Goal: Task Accomplishment & Management: Use online tool/utility

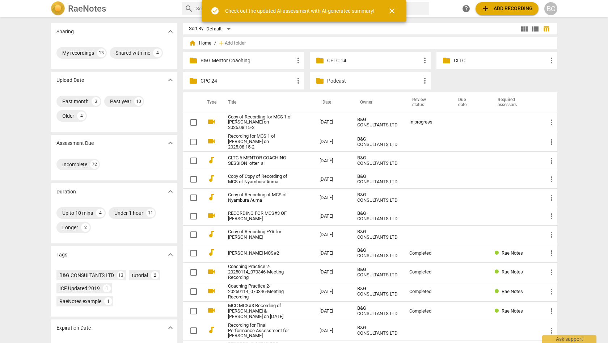
click at [454, 61] on p "CLTC" at bounding box center [500, 61] width 93 height 8
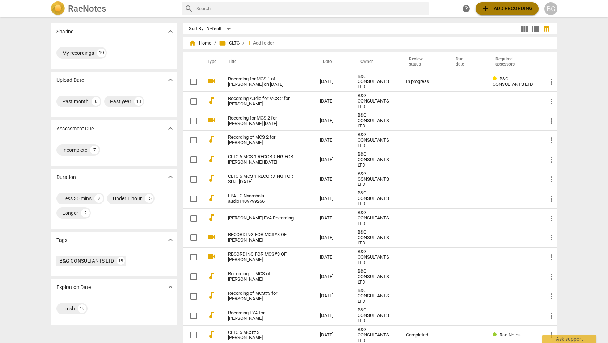
click at [500, 8] on span "add Add recording" at bounding box center [507, 8] width 51 height 9
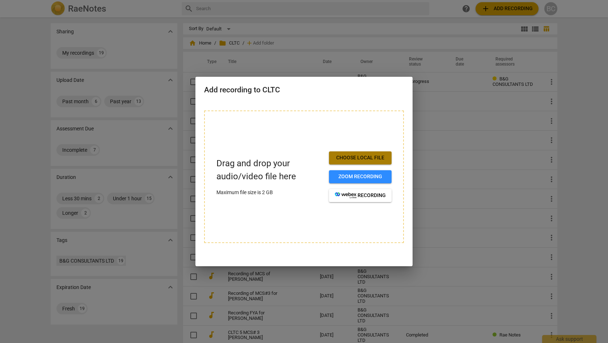
click at [370, 155] on span "Choose local file" at bounding box center [360, 157] width 51 height 7
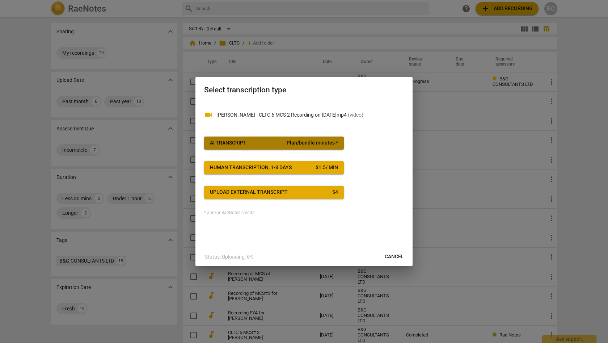
click at [303, 140] on span "Plan/bundle minutes *" at bounding box center [312, 142] width 51 height 7
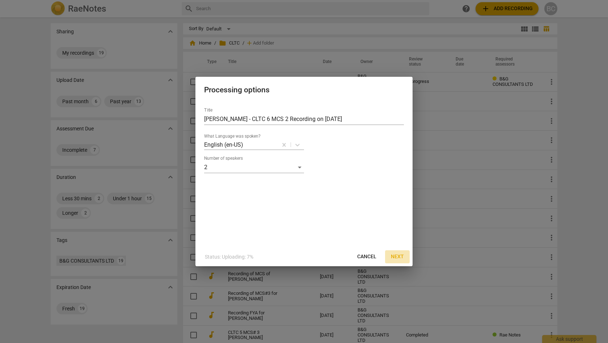
click at [399, 258] on span "Next" at bounding box center [397, 256] width 13 height 7
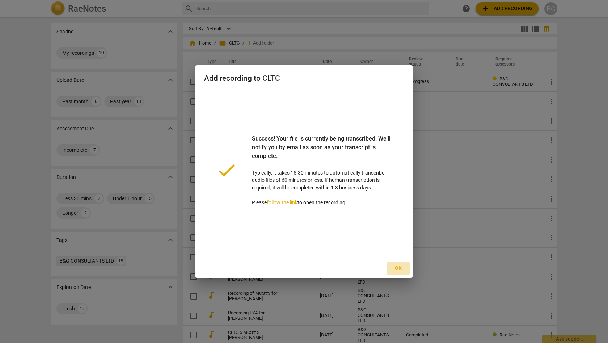
click at [400, 267] on span "Ok" at bounding box center [398, 268] width 12 height 7
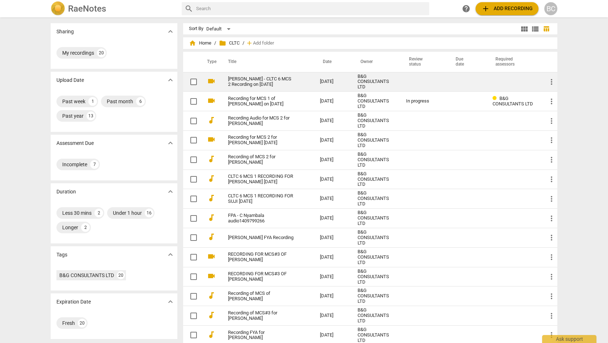
click at [294, 77] on link "[PERSON_NAME] - CLTC 6 MCS 2 Recording on [DATE]" at bounding box center [261, 81] width 66 height 11
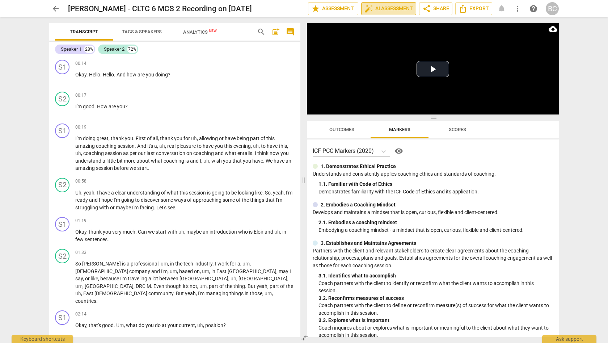
click at [400, 9] on span "auto_fix_high AI Assessment" at bounding box center [389, 8] width 49 height 9
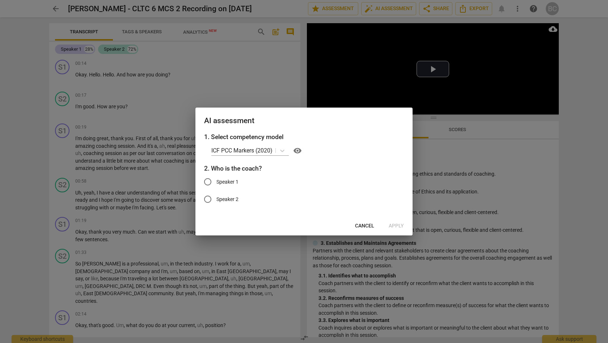
click at [208, 183] on input "Speaker 1" at bounding box center [207, 181] width 17 height 17
radio input "true"
click at [398, 225] on span "Apply" at bounding box center [396, 225] width 15 height 7
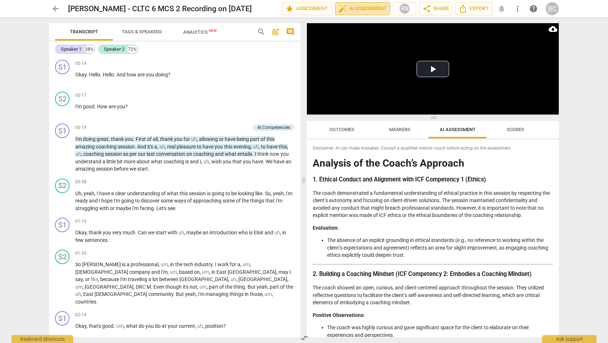
click at [370, 11] on span "auto_fix_high AI Assessment" at bounding box center [363, 8] width 49 height 9
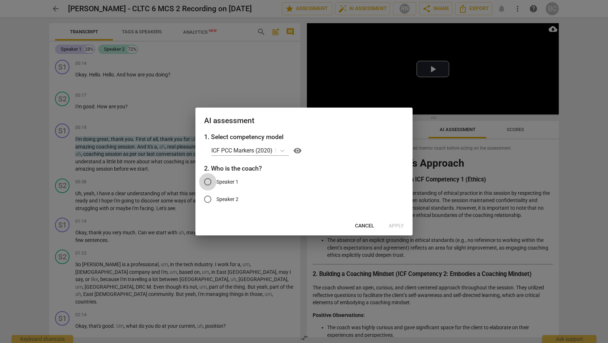
click at [209, 180] on input "Speaker 1" at bounding box center [207, 181] width 17 height 17
radio input "true"
click at [397, 226] on span "Apply" at bounding box center [396, 225] width 15 height 7
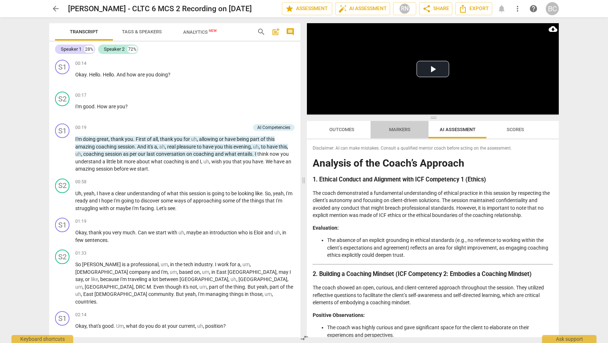
click at [404, 129] on span "Markers" at bounding box center [399, 129] width 21 height 5
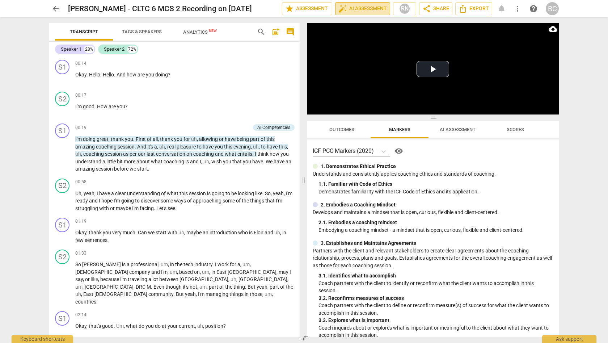
click at [362, 9] on span "auto_fix_high AI Assessment" at bounding box center [363, 8] width 49 height 9
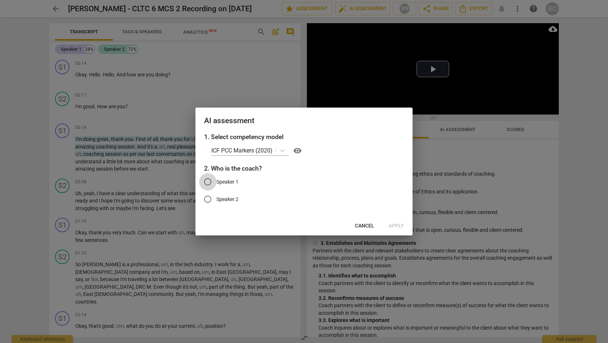
click at [211, 184] on input "Speaker 1" at bounding box center [207, 181] width 17 height 17
radio input "true"
click at [394, 225] on span "Apply" at bounding box center [396, 225] width 15 height 7
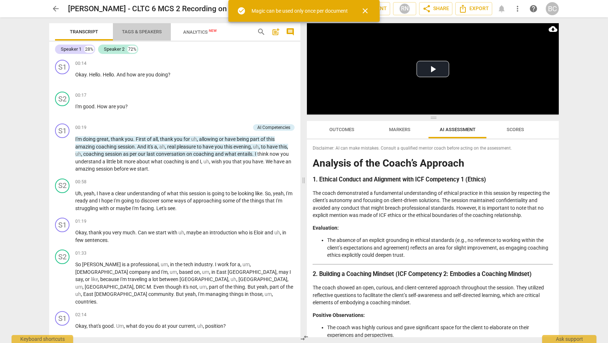
click at [152, 33] on span "Tags & Speakers" at bounding box center [142, 31] width 40 height 5
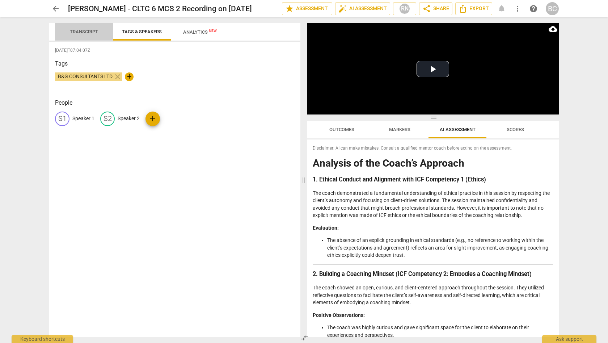
click at [90, 31] on span "Transcript" at bounding box center [84, 31] width 28 height 5
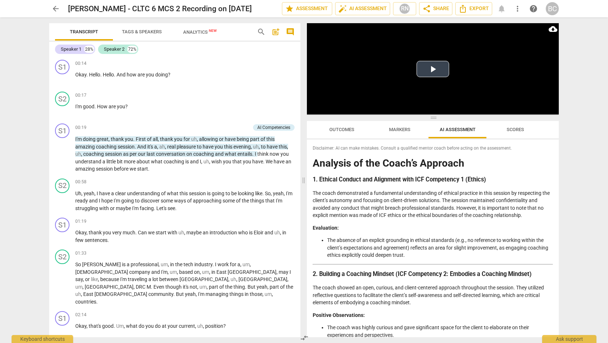
click at [438, 72] on button "Play Video" at bounding box center [433, 69] width 33 height 16
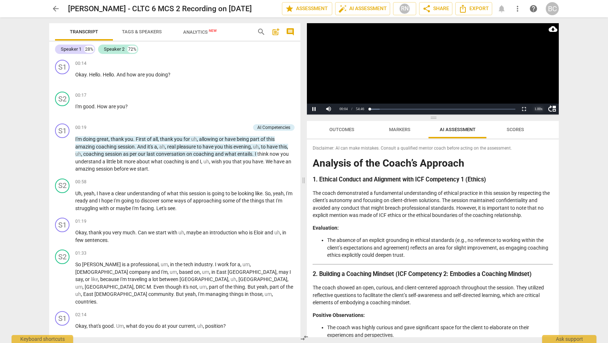
click at [538, 110] on div "1.00 x" at bounding box center [538, 109] width 14 height 11
click at [537, 93] on li "1.5x" at bounding box center [538, 92] width 14 height 8
click at [304, 181] on span at bounding box center [304, 179] width 4 height 325
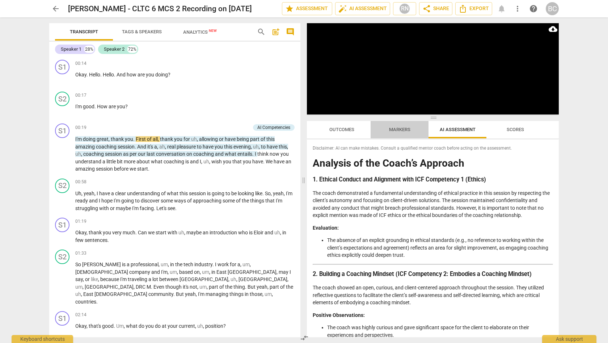
click at [397, 131] on span "Markers" at bounding box center [399, 129] width 21 height 5
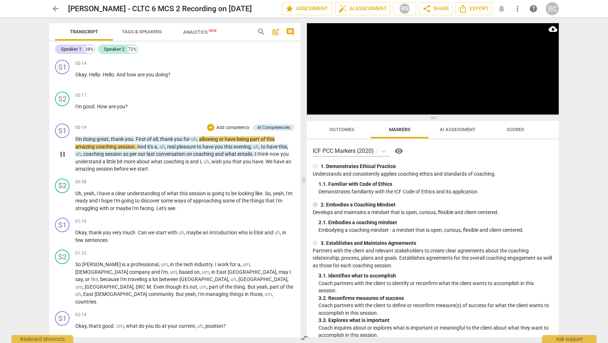
click at [235, 127] on p "Add competency" at bounding box center [233, 128] width 34 height 7
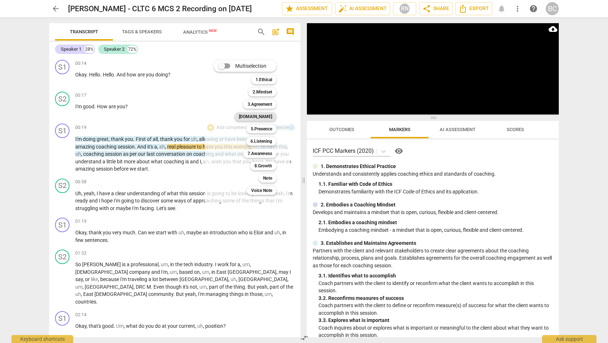
click at [269, 115] on b "[DOMAIN_NAME]" at bounding box center [255, 116] width 33 height 9
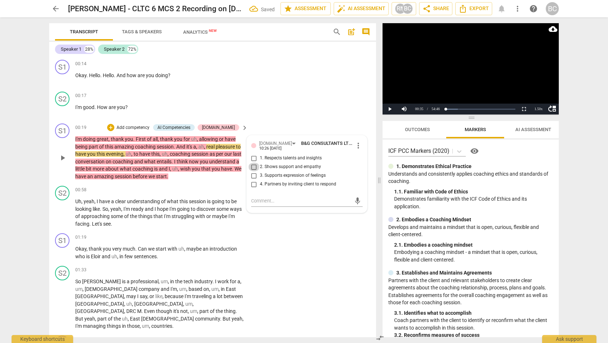
click at [252, 167] on input "2. Shows support and empathy" at bounding box center [254, 167] width 12 height 9
checkbox input "true"
click at [390, 109] on button "Play" at bounding box center [390, 109] width 14 height 11
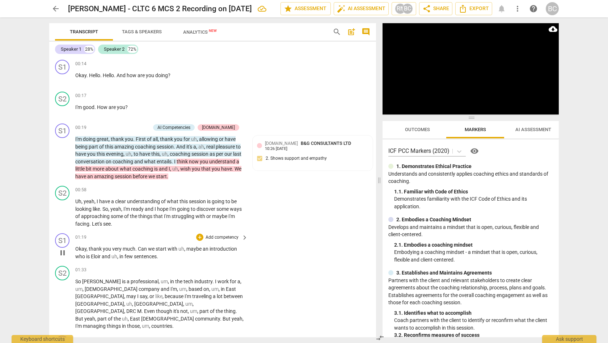
click at [231, 235] on p "Add competency" at bounding box center [222, 237] width 34 height 7
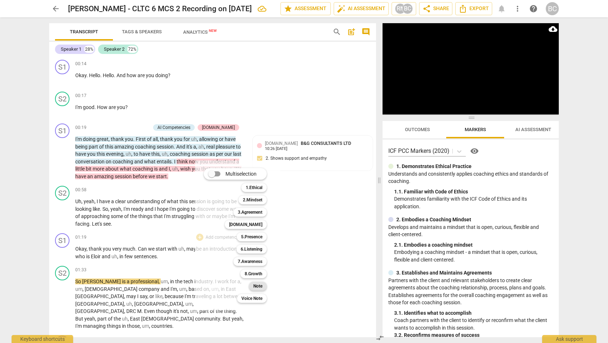
click at [257, 286] on b "Note" at bounding box center [257, 286] width 9 height 9
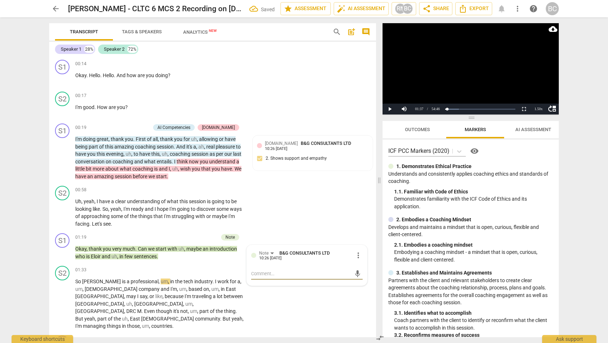
type textarea "N"
type textarea "Ne"
type textarea "Nee"
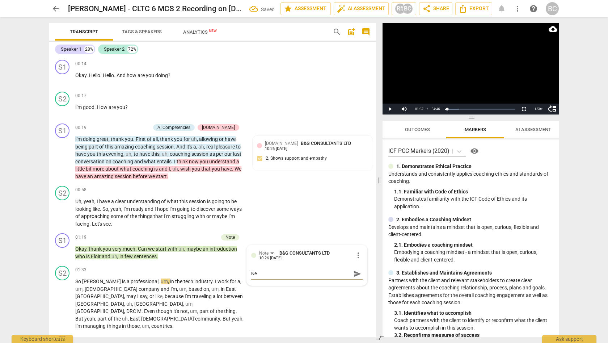
type textarea "Nee"
type textarea "Need"
type textarea "Needl"
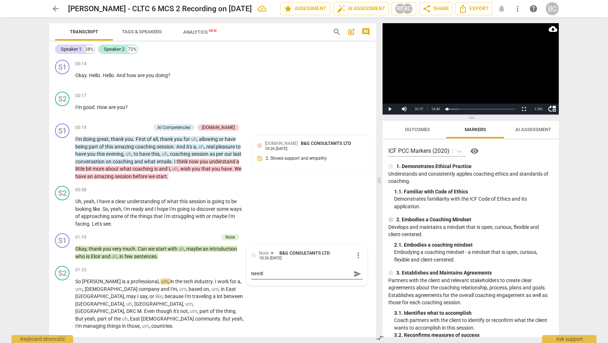
type textarea "Needle"
type textarea "Needles"
type textarea "Needless"
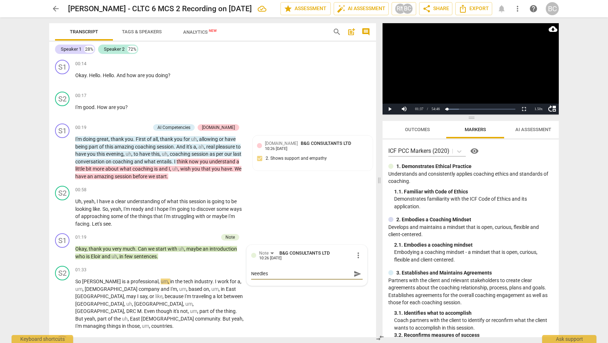
type textarea "Needless"
type textarea "Needless,"
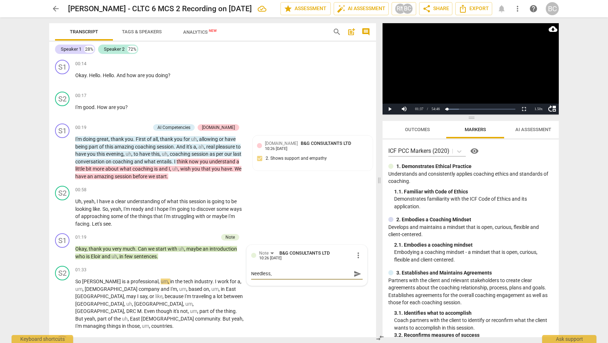
type textarea "Needless, s"
type textarea "Needless, sh"
type textarea "Needless, sho"
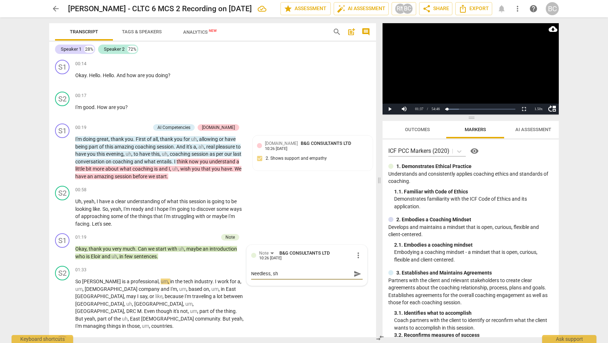
type textarea "Needless, sho"
type textarea "Needless, shou"
type textarea "Needless, shoul"
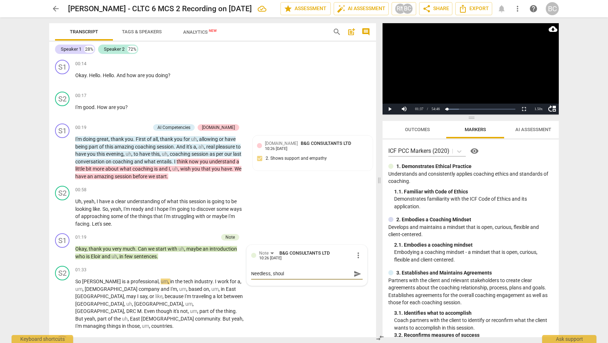
type textarea "Needless, should"
type textarea "Needless, should h"
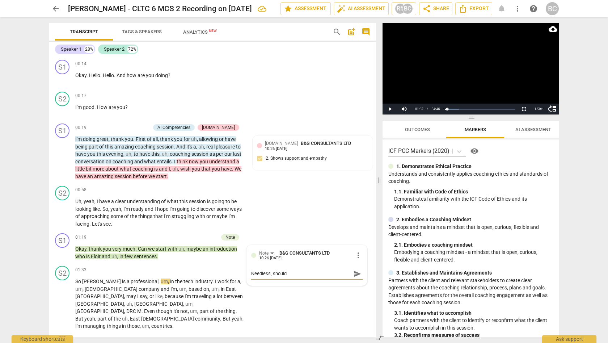
type textarea "Needless, should h"
type textarea "Needless, should ha"
type textarea "Needless, should hav"
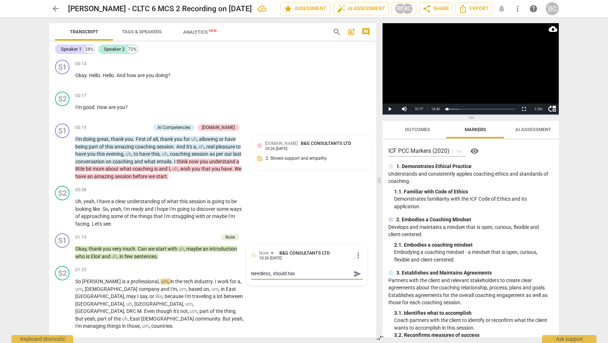
type textarea "Needless, should have"
type textarea "Needless, should have d"
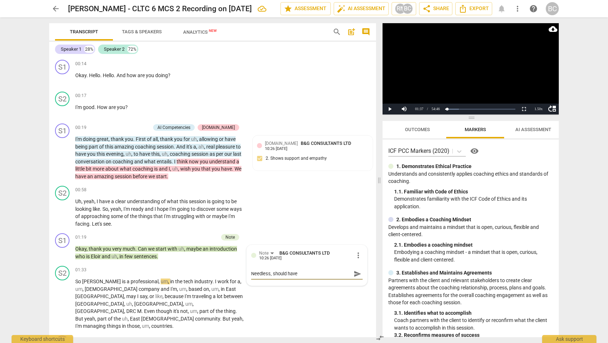
type textarea "Needless, should have d"
type textarea "Needless, should have do"
type textarea "Needless, should have don"
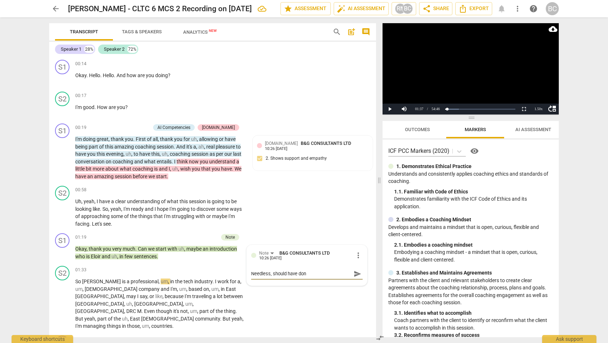
type textarea "Needless, should have done"
type textarea "Needless, should have done s"
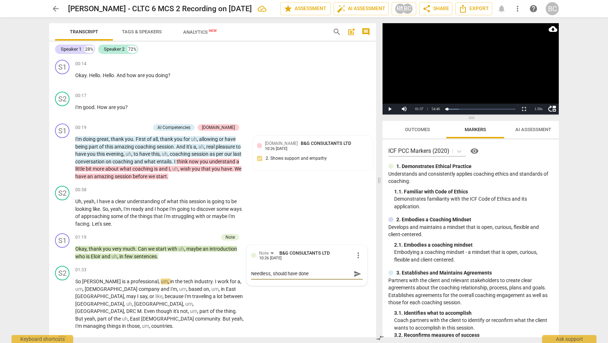
type textarea "Needless, should have done s"
type textarea "Needless, should have done so"
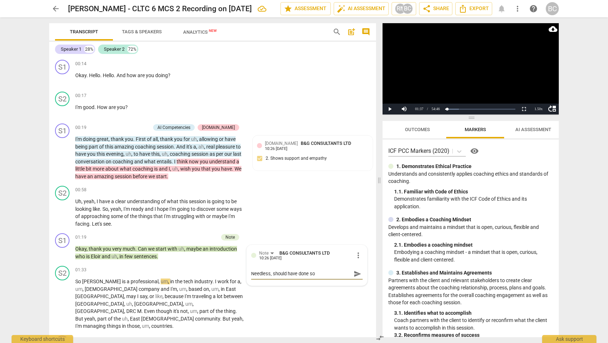
type textarea "Needless, should have done so b"
type textarea "Needless, should have done so be"
type textarea "Needless, should have done so bef"
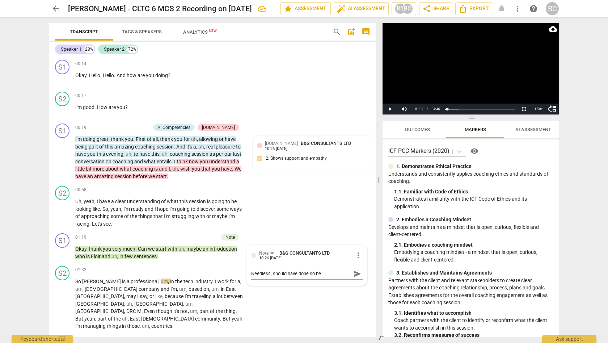
type textarea "Needless, should have done so bef"
type textarea "Needless, should have done so befo"
type textarea "Needless, should have done so befor"
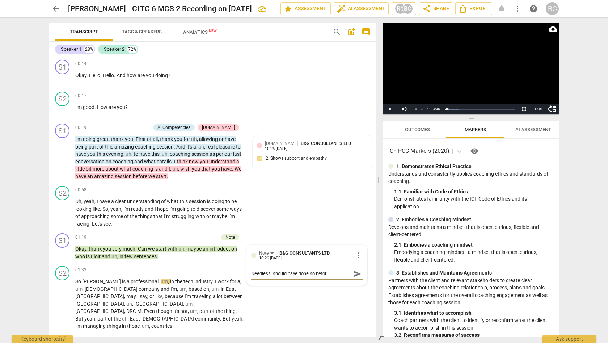
type textarea "Needless, should have done so before"
type textarea "Needless, should have done so before t"
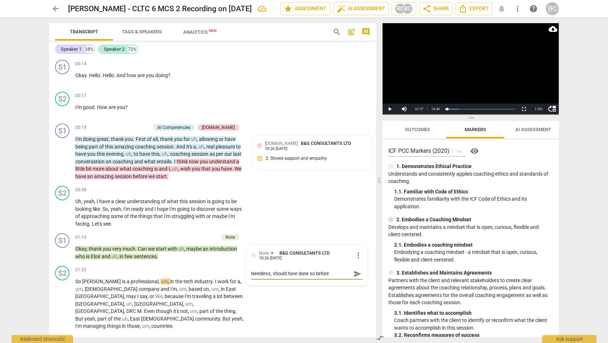
type textarea "Needless, should have done so before t"
type textarea "Needless, should have done so before th"
type textarea "Needless, should have done so before the"
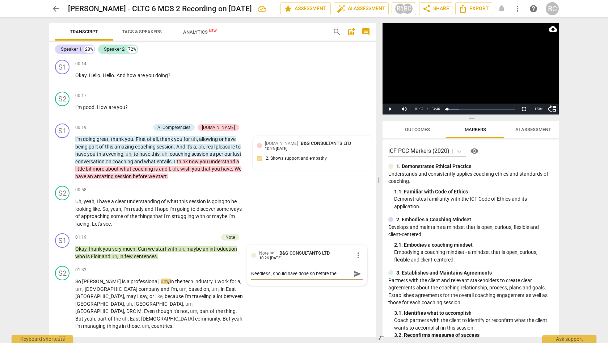
type textarea "Needless, should have done so before the"
type textarea "Needless, should have done so before the a"
type textarea "Needless, should have done so before the ae"
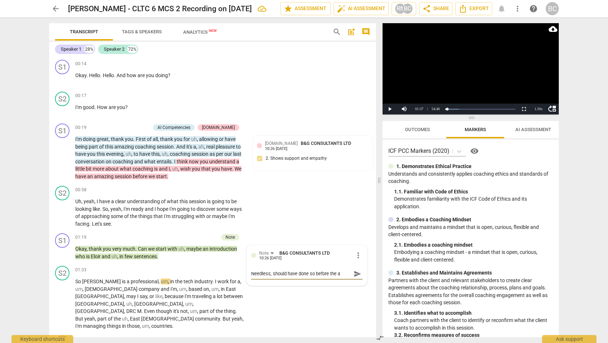
type textarea "Needless, should have done so before the ae"
type textarea "Needless, should have done so before the a"
type textarea "Needless, should have done so before the"
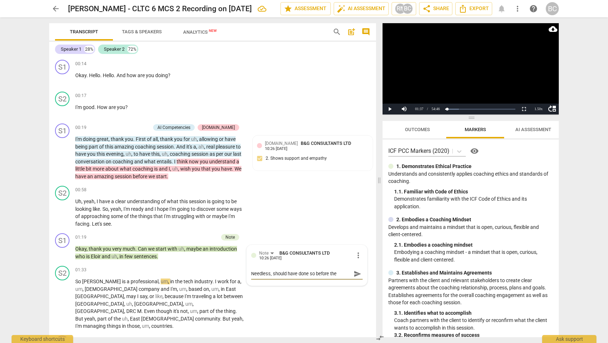
type textarea "Needless, should have done so before the s"
type textarea "Needless, should have done so before the se"
type textarea "Needless, should have done so before the ses"
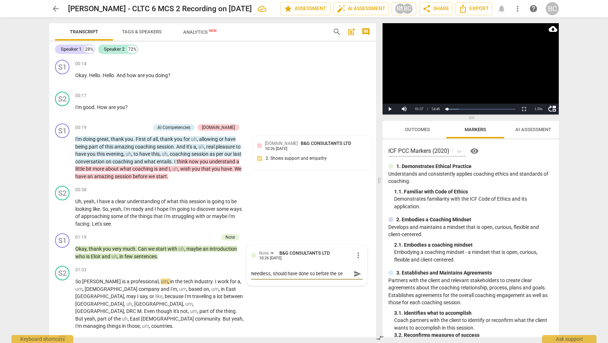
type textarea "Needless, should have done so before the ses"
type textarea "Needless, should have done so before the sess"
type textarea "Needless, should have done so before the sessi"
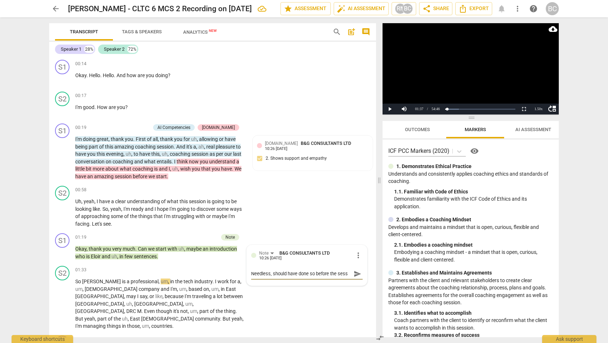
type textarea "Needless, should have done so before the sessi"
type textarea "Needless, should have done so before the sessio"
type textarea "Needless, should have done so before the session"
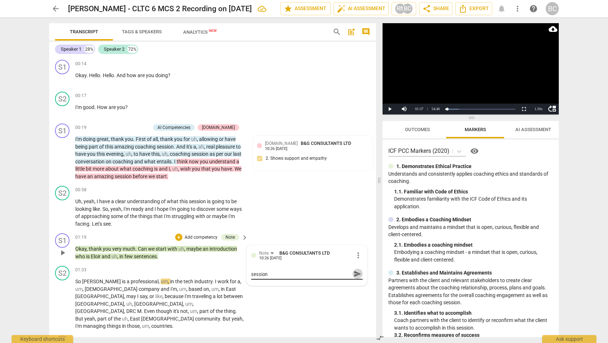
click at [354, 270] on span "send" at bounding box center [358, 274] width 8 height 8
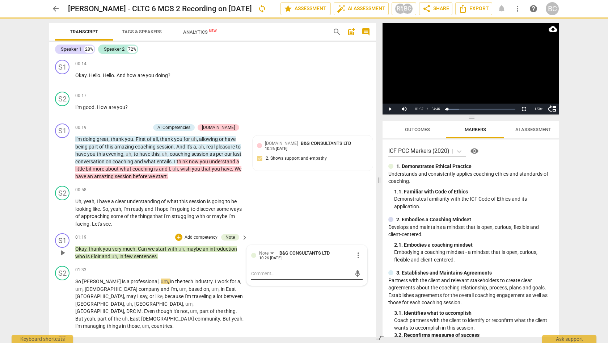
scroll to position [0, 0]
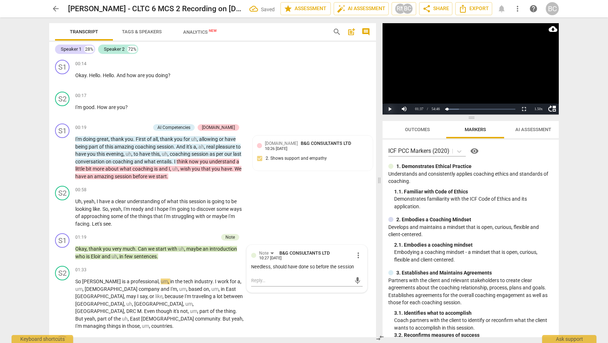
click at [391, 109] on button "Play" at bounding box center [390, 109] width 14 height 11
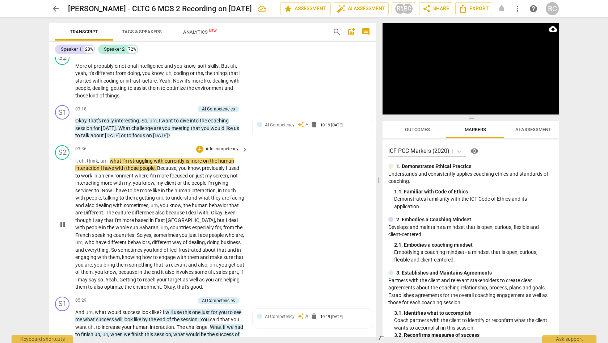
scroll to position [369, 0]
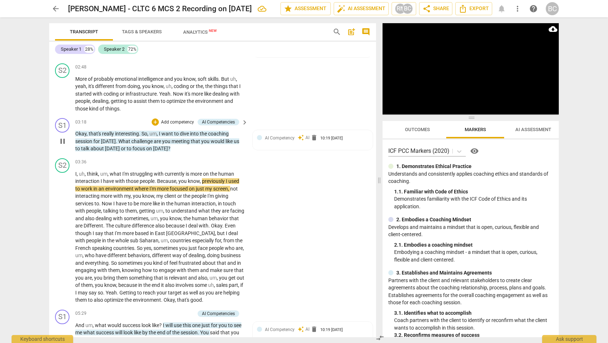
click at [169, 119] on p "Add competency" at bounding box center [177, 122] width 34 height 7
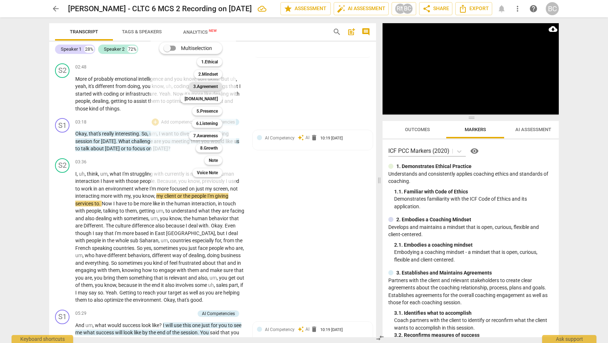
click at [210, 86] on b "3.Agreement" at bounding box center [205, 86] width 25 height 9
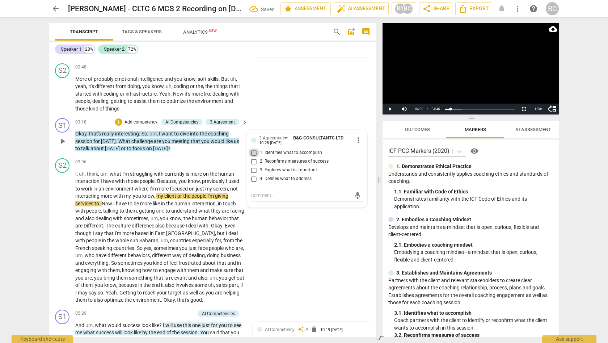
click at [255, 148] on input "1. Identifies what to accomplish" at bounding box center [254, 152] width 12 height 9
checkbox input "true"
click at [254, 175] on input "4. Defines what to address" at bounding box center [254, 179] width 12 height 9
checkbox input "true"
click at [390, 111] on button "Play" at bounding box center [390, 109] width 14 height 11
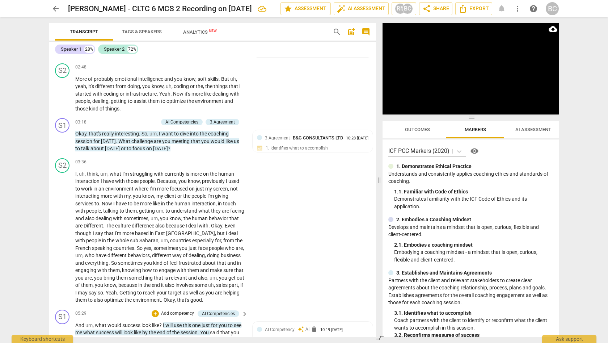
click at [173, 310] on p "Add competency" at bounding box center [177, 313] width 34 height 7
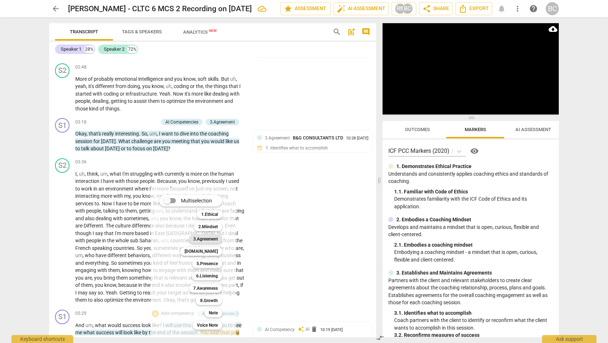
click at [207, 240] on b "3.Agreement" at bounding box center [205, 239] width 25 height 9
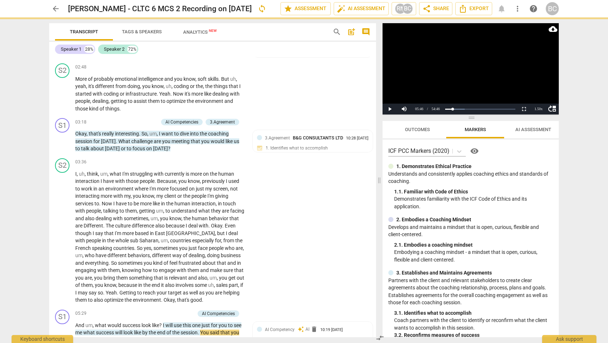
scroll to position [497, 0]
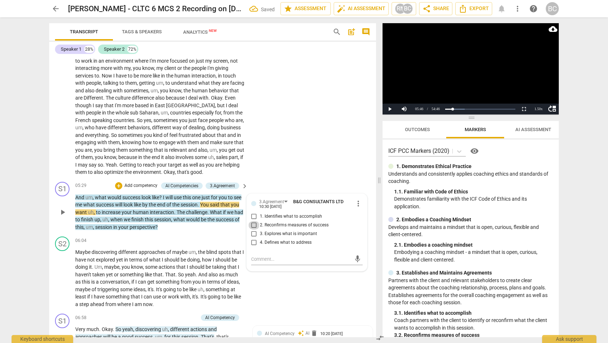
click at [253, 221] on input "2. Reconfirms measures of success" at bounding box center [254, 225] width 12 height 9
checkbox input "true"
click at [391, 108] on button "Play" at bounding box center [390, 109] width 14 height 11
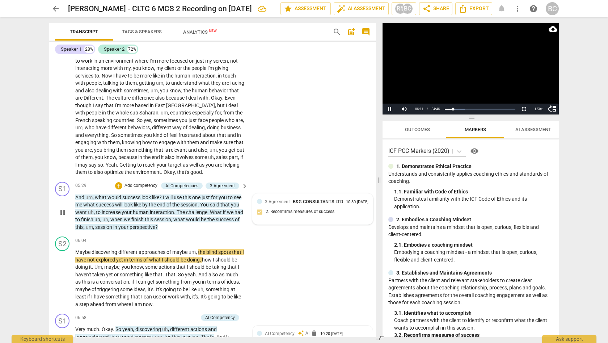
click at [299, 210] on div "3.Agreement B&G CONSULTANTS LTD 10:30 [DATE] 2. Reconfirms measures of success" at bounding box center [313, 209] width 112 height 22
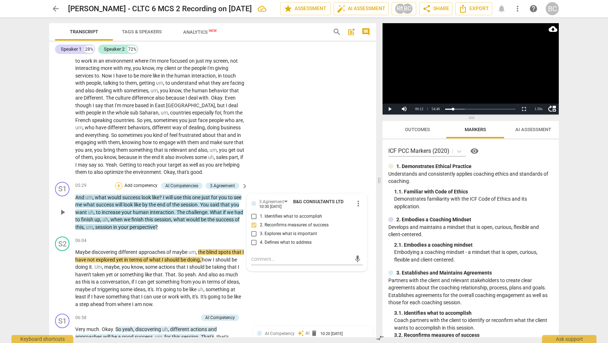
click at [116, 182] on div "+" at bounding box center [118, 185] width 7 height 7
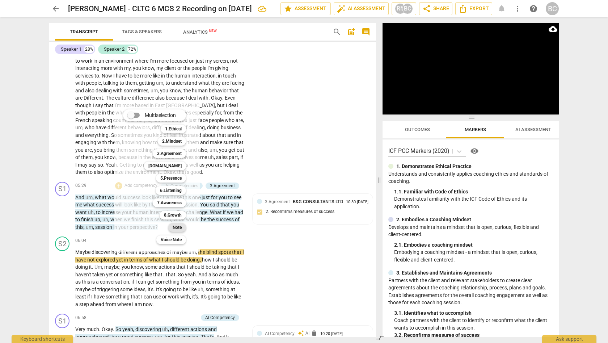
click at [177, 226] on b "Note" at bounding box center [177, 227] width 9 height 9
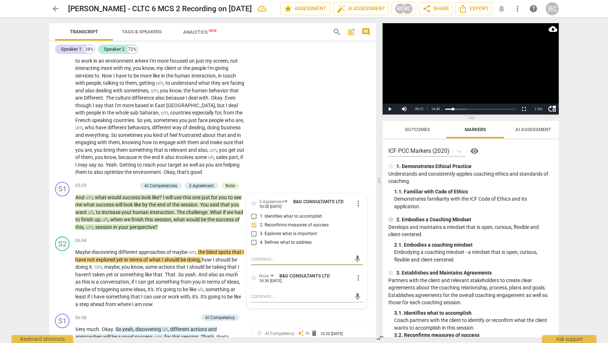
type textarea "M"
type textarea "Mu"
type textarea "Mul"
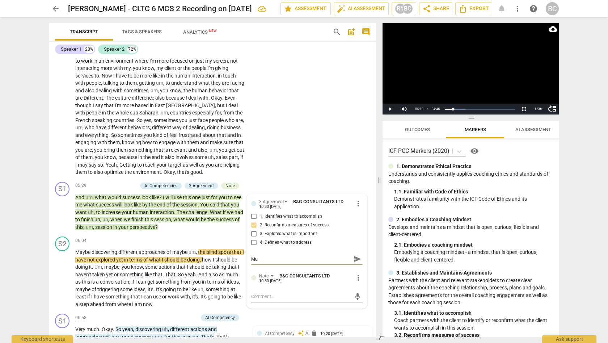
type textarea "Mul"
type textarea "Mult"
type textarea "Multi"
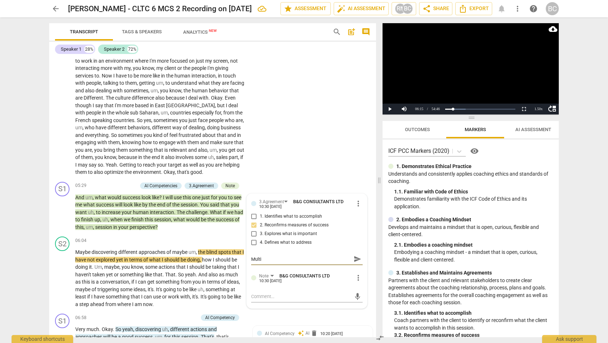
type textarea "Multil"
type textarea "Multila"
type textarea "Multilay"
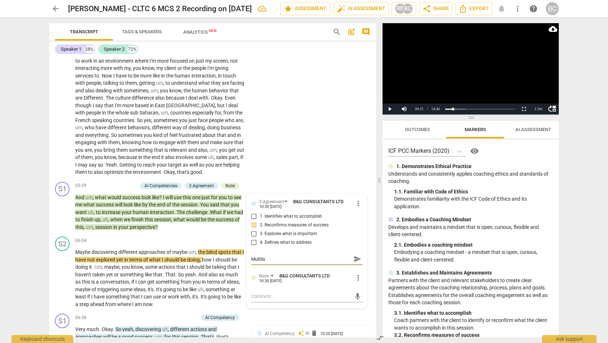
type textarea "Multilay"
type textarea "Multilaye"
type textarea "Multilayer"
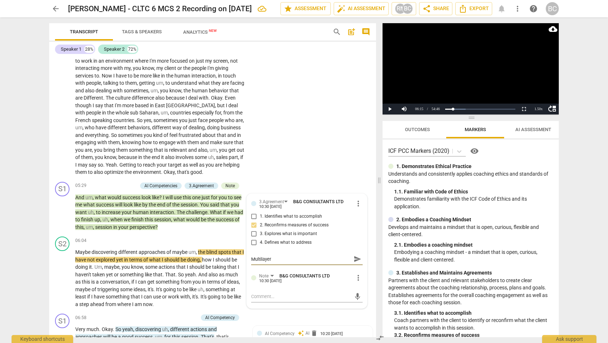
type textarea "Multilayere"
type textarea "Multilayered"
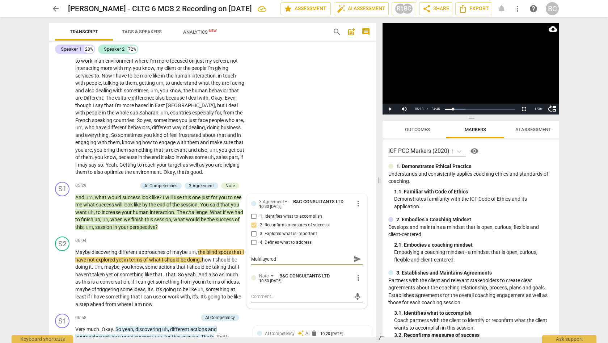
type textarea "Multilayered"
type textarea "Multilayered q"
type textarea "Multilayered qu"
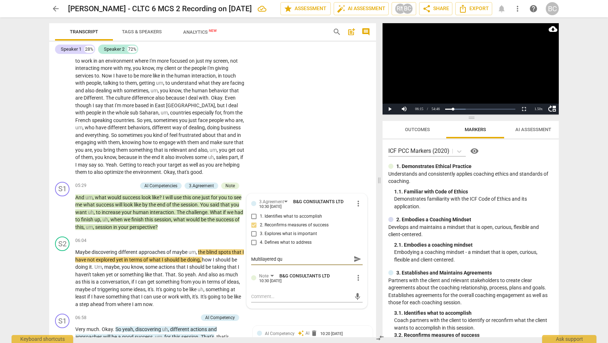
type textarea "Multilayered que"
type textarea "Multilayered ques"
type textarea "Multilayered quest"
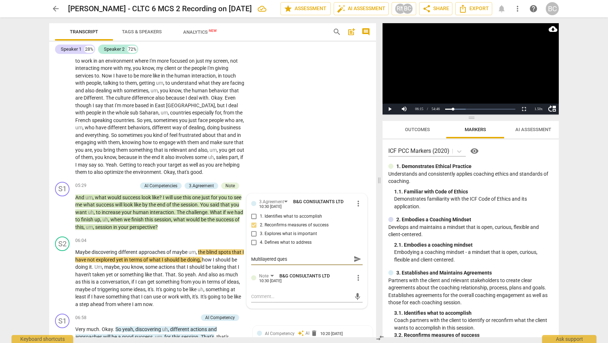
type textarea "Multilayered quest"
type textarea "Multilayered questi"
type textarea "Multilayered questio"
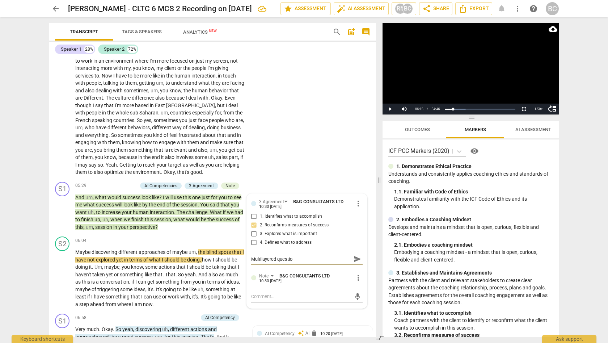
type textarea "Multilayered question"
click at [355, 255] on span "send" at bounding box center [358, 259] width 8 height 8
click at [391, 108] on button "Play" at bounding box center [390, 109] width 14 height 11
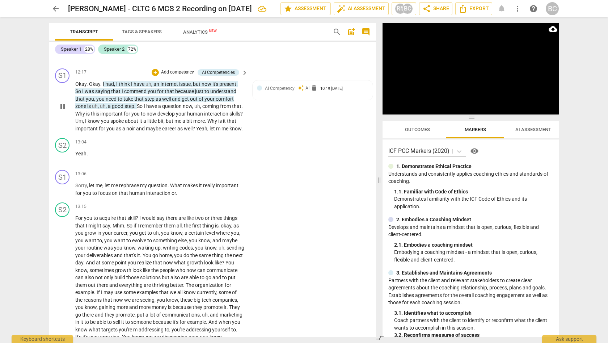
scroll to position [1332, 0]
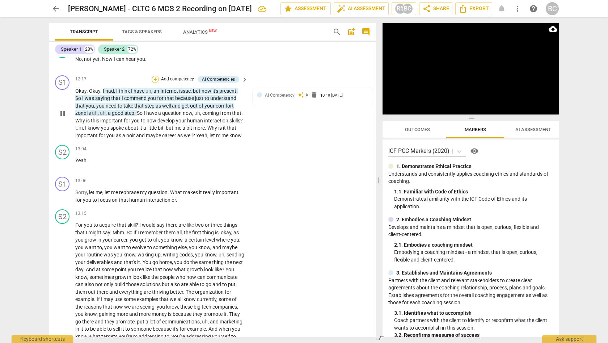
click at [154, 76] on div "+" at bounding box center [155, 79] width 7 height 7
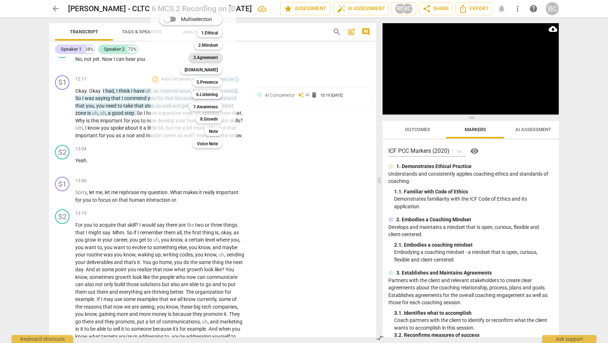
click at [208, 57] on b "3.Agreement" at bounding box center [205, 57] width 25 height 9
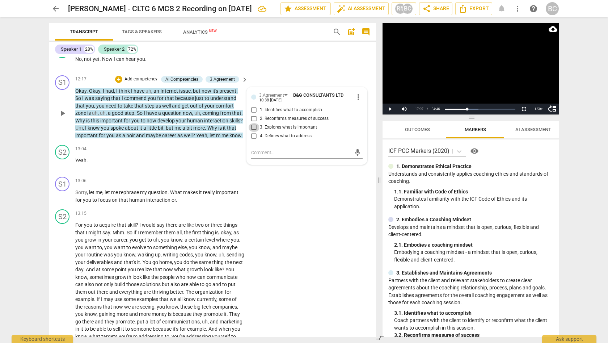
click at [253, 123] on input "3. Explores what is important" at bounding box center [254, 127] width 12 height 9
checkbox input "true"
click at [257, 149] on textarea at bounding box center [301, 152] width 100 height 7
type textarea "M"
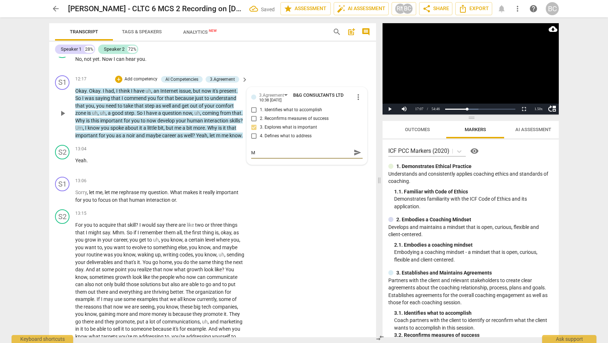
type textarea "Mu"
type textarea "Mut"
type textarea "Mutl"
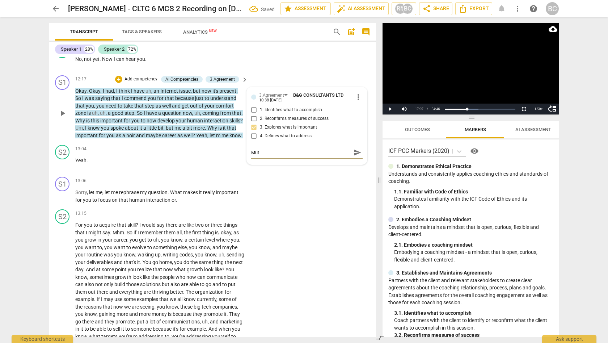
type textarea "Mutl"
type textarea "Mutli"
type textarea "Mutl"
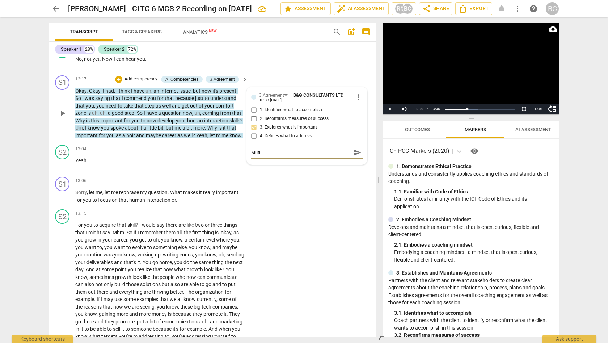
type textarea "Mut"
type textarea "Mutl"
type textarea "Mutlt"
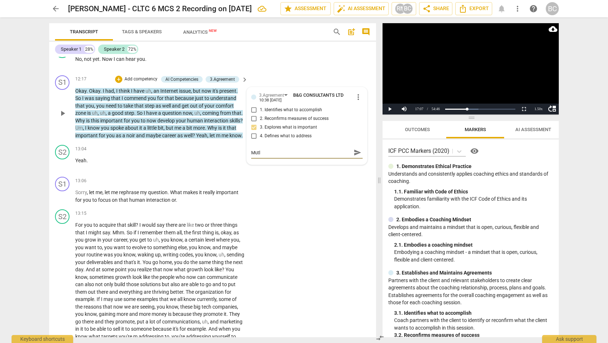
type textarea "Mutlt"
type textarea "Mutlti"
type textarea "Mutltil"
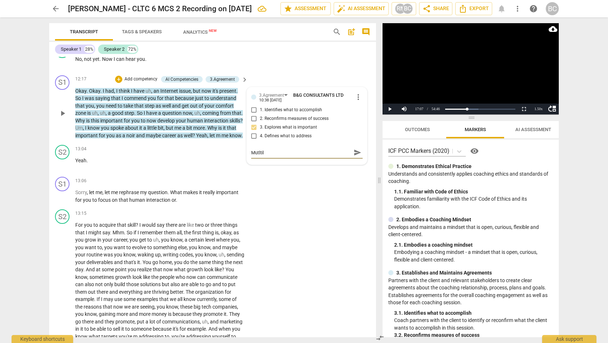
type textarea "Mutltila"
type textarea "Mutltilay"
type textarea "Mutltilaye"
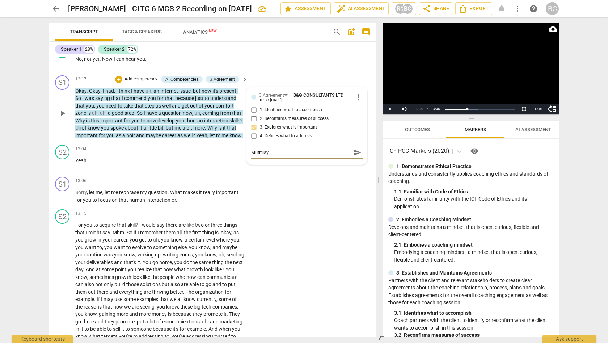
type textarea "Mutltilaye"
type textarea "Mutltilayer"
type textarea "Mutltilayere"
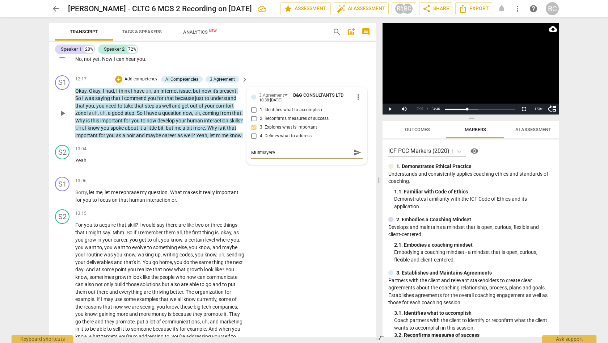
type textarea "Mutltilayered"
type textarea "Mutltilayered q"
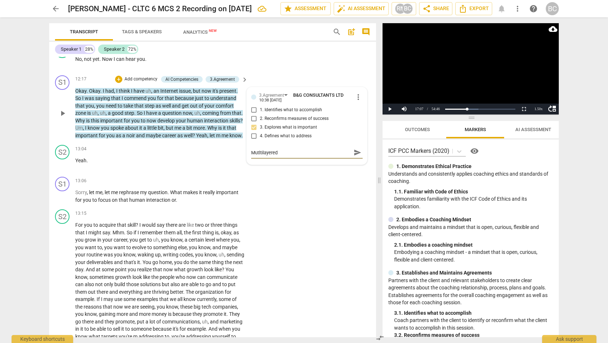
type textarea "Mutltilayered q"
type textarea "Mutltilayered qu"
type textarea "Mutltilayered que"
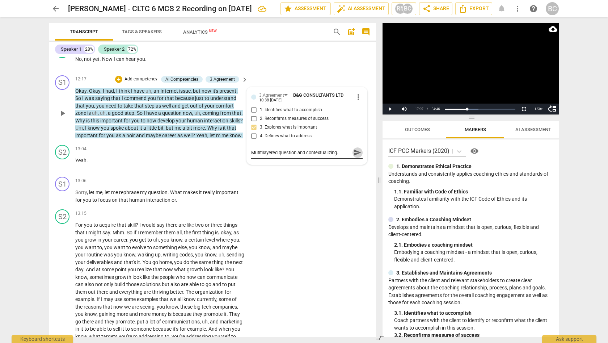
click at [354, 148] on span "send" at bounding box center [358, 152] width 8 height 8
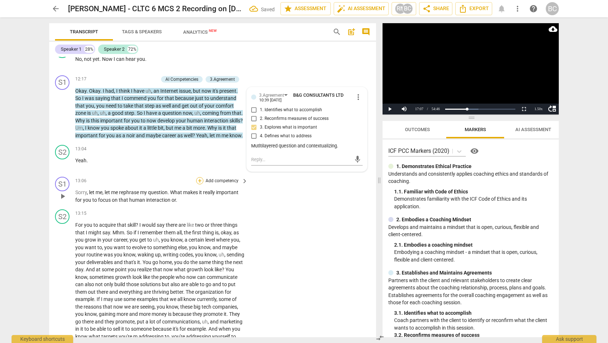
click at [198, 177] on div "+" at bounding box center [199, 180] width 7 height 7
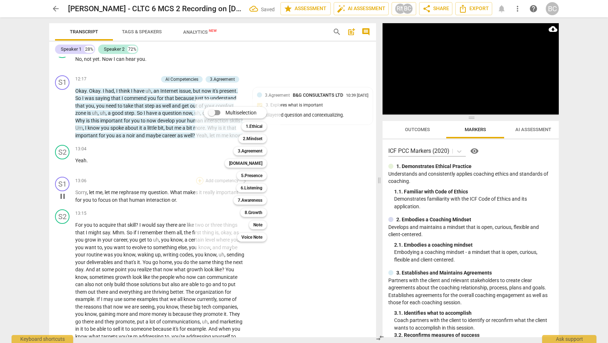
scroll to position [1815, 0]
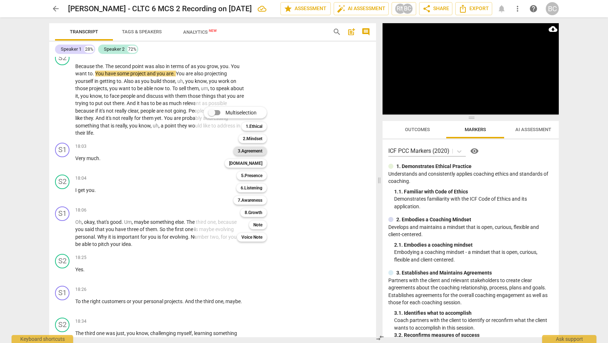
click at [259, 150] on b "3.Agreement" at bounding box center [250, 151] width 25 height 9
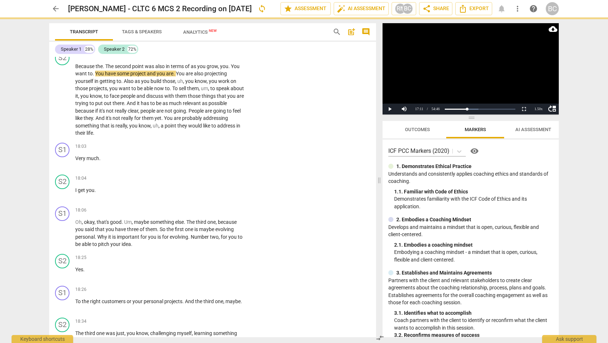
scroll to position [1319, 0]
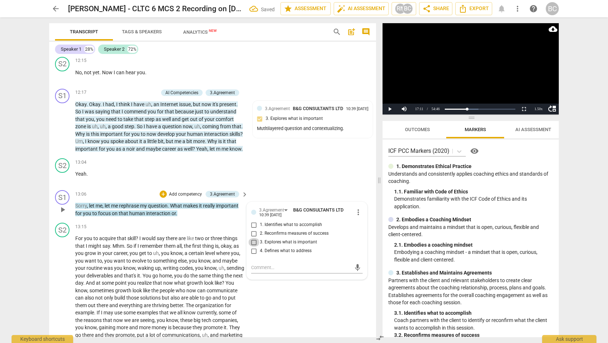
click at [253, 238] on input "3. Explores what is important" at bounding box center [254, 242] width 12 height 9
click at [256, 264] on textarea at bounding box center [301, 267] width 100 height 7
click at [356, 264] on span "send" at bounding box center [358, 268] width 8 height 8
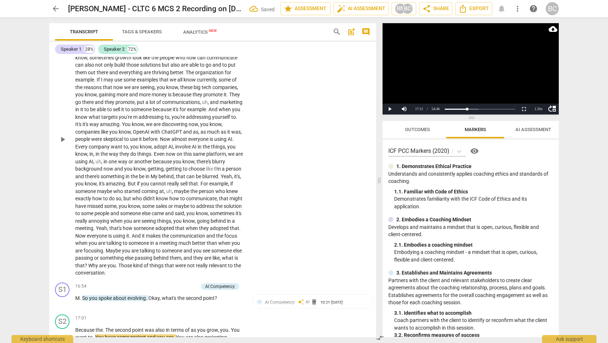
scroll to position [1596, 0]
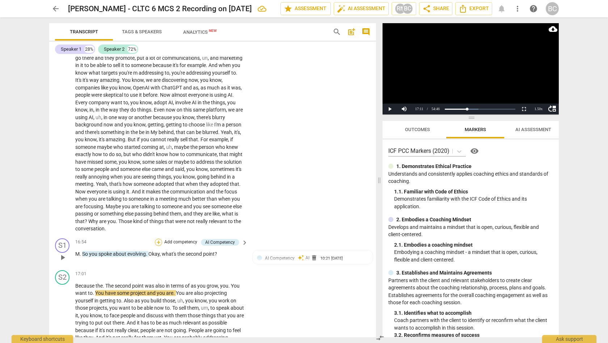
click at [159, 239] on div "+" at bounding box center [158, 242] width 7 height 7
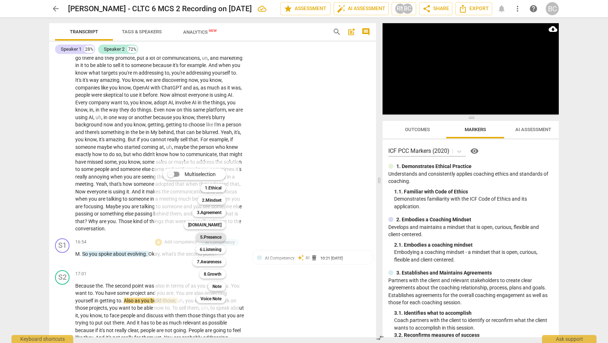
click at [216, 238] on b "5.Presence" at bounding box center [210, 237] width 21 height 9
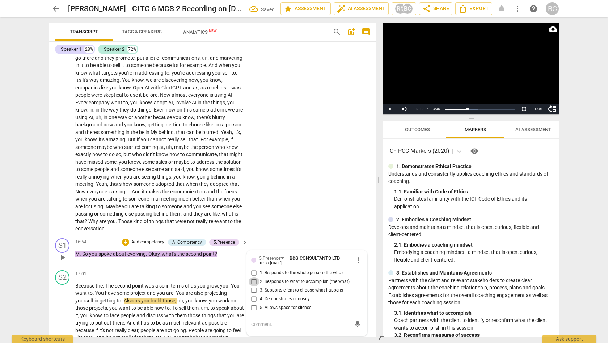
click at [253, 277] on input "2. Responds to what to accomplish (the what)" at bounding box center [254, 281] width 12 height 9
click at [391, 109] on button "Play" at bounding box center [390, 109] width 14 height 11
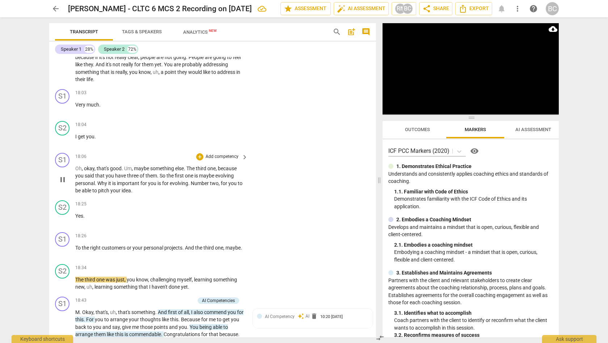
scroll to position [1878, 0]
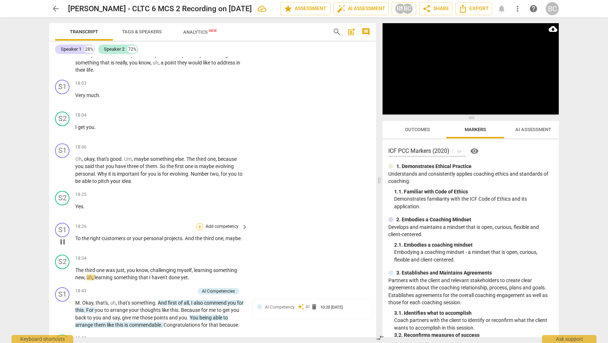
click at [198, 223] on div "+" at bounding box center [199, 226] width 7 height 7
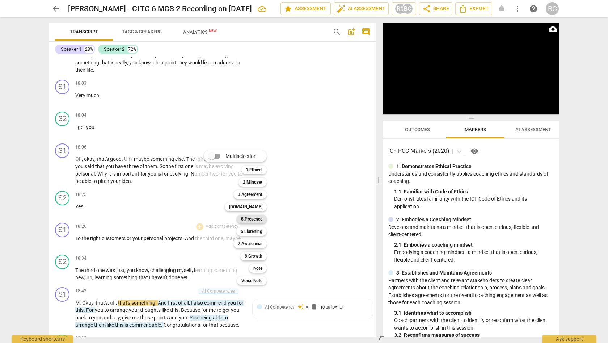
click at [260, 219] on b "5.Presence" at bounding box center [251, 219] width 21 height 9
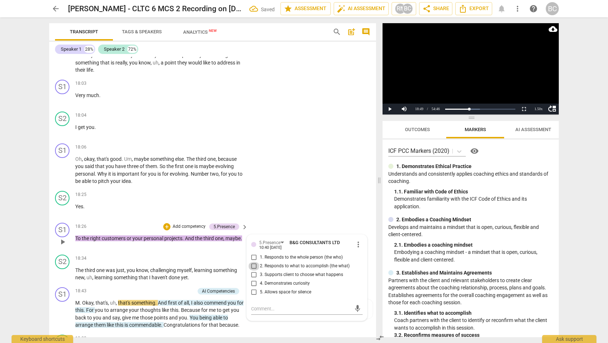
click at [253, 262] on input "2. Responds to what to accomplish (the what)" at bounding box center [254, 266] width 12 height 9
click at [390, 109] on button "Play" at bounding box center [390, 109] width 14 height 11
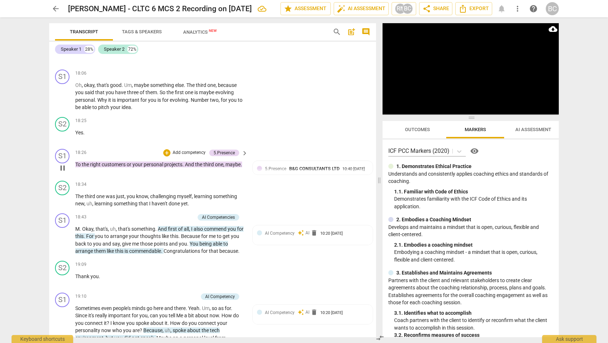
scroll to position [1986, 0]
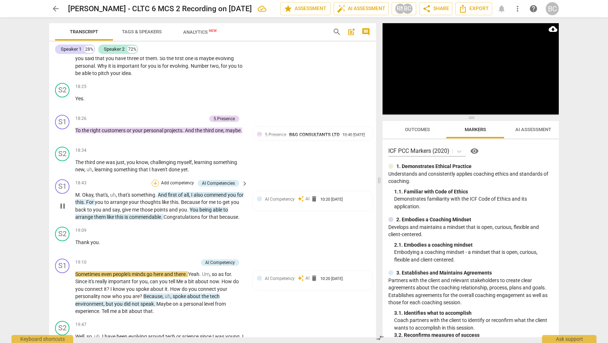
click at [156, 180] on div "+" at bounding box center [155, 183] width 7 height 7
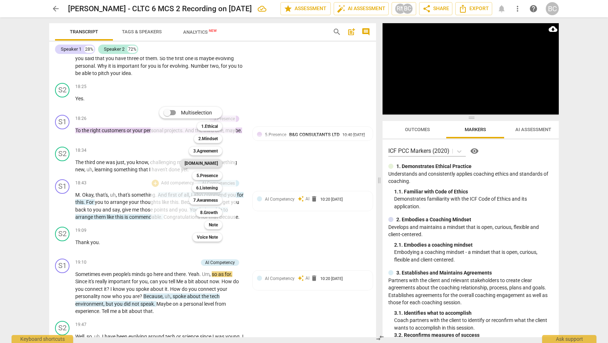
click at [211, 163] on b "[DOMAIN_NAME]" at bounding box center [201, 163] width 33 height 9
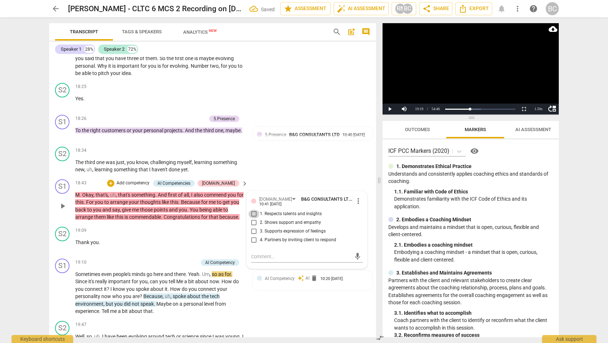
click at [253, 210] on input "1. Respects talents and insights" at bounding box center [254, 214] width 12 height 9
click at [390, 107] on button "Play" at bounding box center [390, 109] width 14 height 11
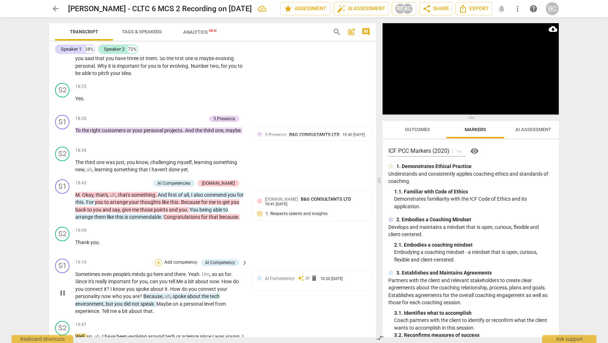
click at [159, 259] on div "+" at bounding box center [158, 262] width 7 height 7
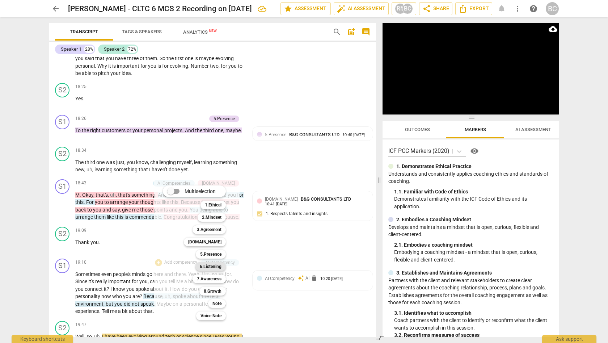
click at [215, 264] on b "6.Listening" at bounding box center [211, 266] width 22 height 9
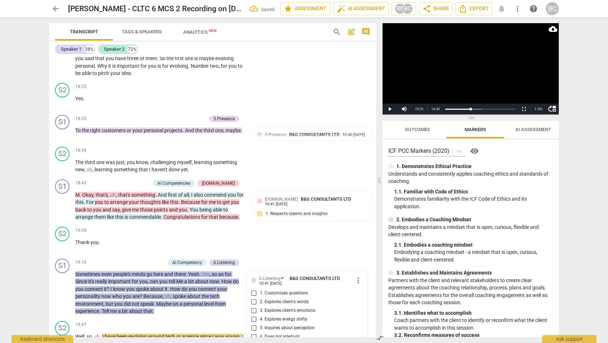
scroll to position [2141, 0]
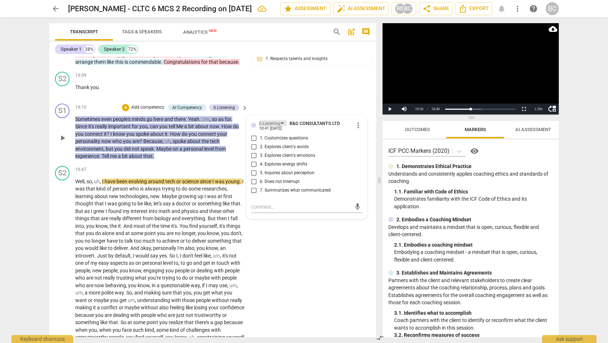
click at [282, 120] on div "6.Listening" at bounding box center [273, 123] width 28 height 6
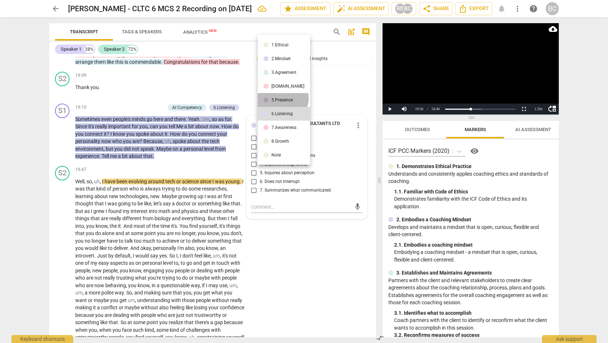
click at [282, 98] on div "5.Presence" at bounding box center [282, 100] width 21 height 4
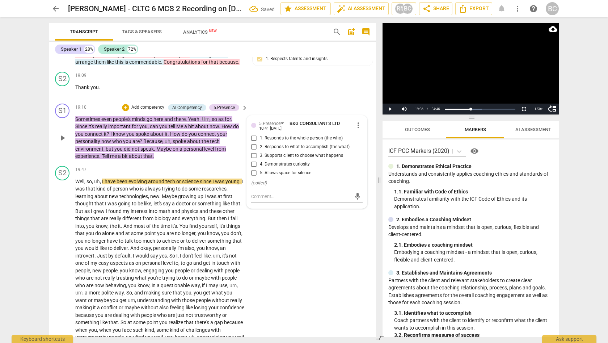
click at [252, 160] on input "4. Demonstrates curiosity" at bounding box center [254, 164] width 12 height 9
click at [390, 108] on button "Play" at bounding box center [390, 109] width 14 height 11
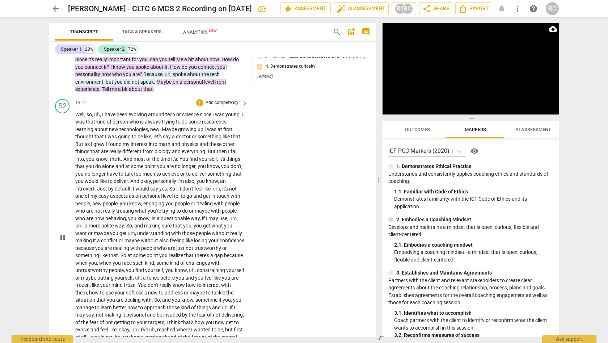
scroll to position [2491, 0]
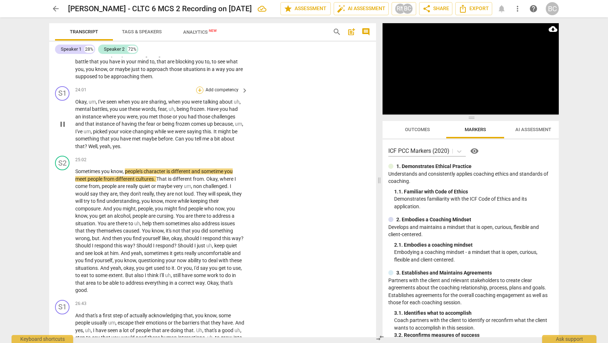
click at [199, 87] on div "+" at bounding box center [199, 90] width 7 height 7
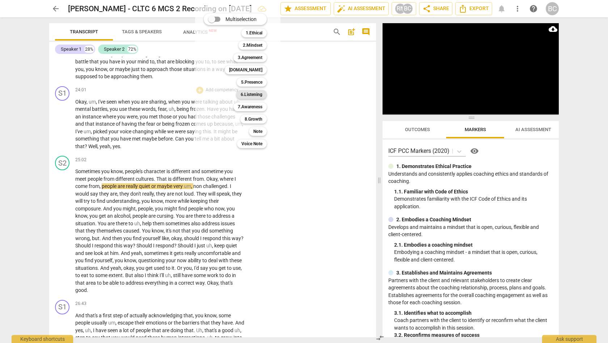
click at [260, 94] on b "6.Listening" at bounding box center [252, 94] width 22 height 9
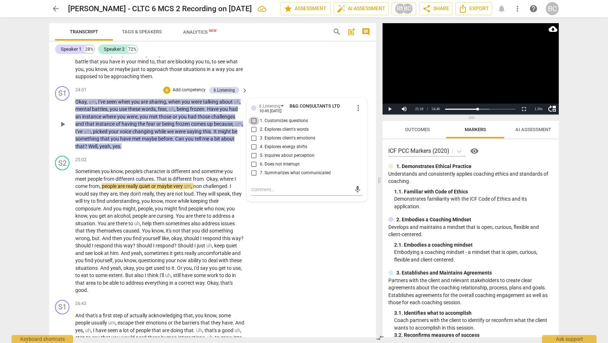
click at [253, 117] on input "1. Customizes questions" at bounding box center [254, 121] width 12 height 9
click at [63, 120] on span "play_arrow" at bounding box center [62, 124] width 9 height 9
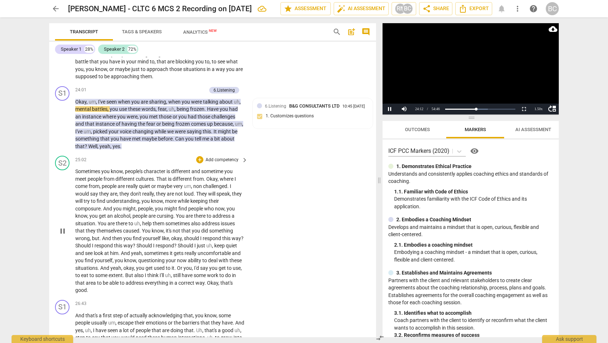
click at [66, 180] on div "play_arrow pause" at bounding box center [66, 231] width 18 height 122
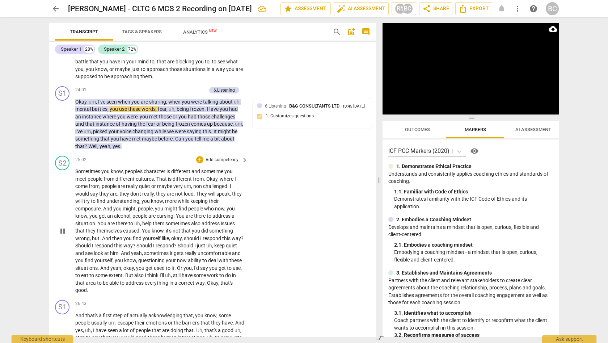
click at [79, 168] on span "Sometimes" at bounding box center [88, 171] width 26 height 6
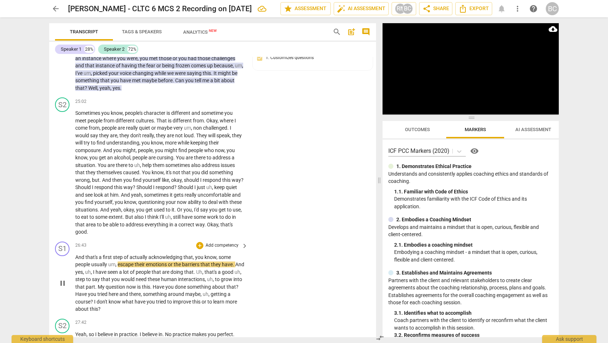
scroll to position [2590, 0]
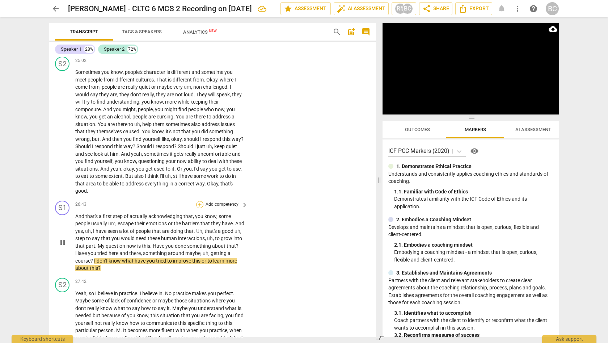
click at [199, 201] on div "+" at bounding box center [199, 204] width 7 height 7
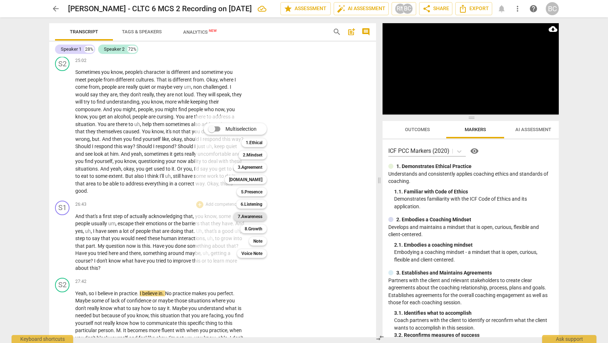
click at [252, 216] on b "7.Awareness" at bounding box center [250, 216] width 25 height 9
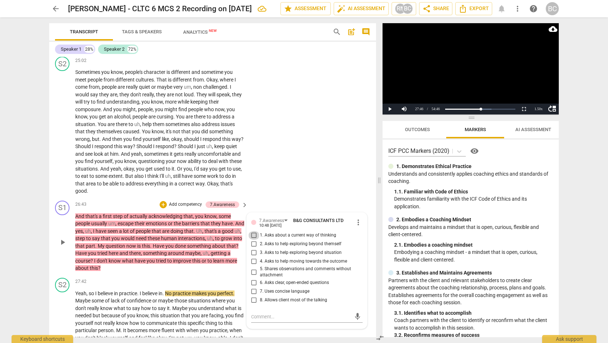
click at [254, 231] on input "1. Asks about a current way of thinking" at bounding box center [254, 235] width 12 height 9
click at [257, 313] on textarea at bounding box center [301, 316] width 100 height 7
click at [355, 313] on span "send" at bounding box center [358, 317] width 8 height 8
click at [390, 108] on button "Play" at bounding box center [390, 109] width 14 height 11
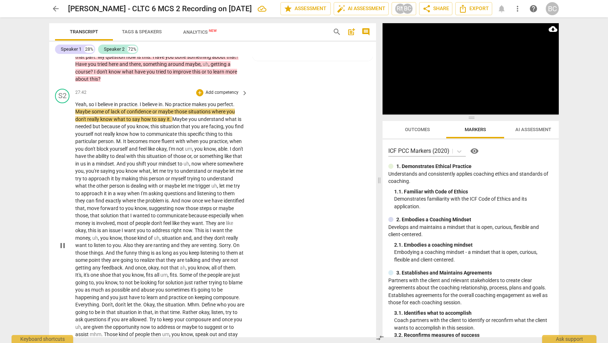
scroll to position [2941, 0]
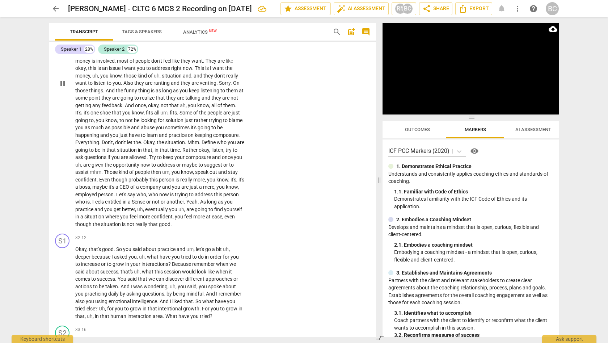
click at [100, 199] on span "Feels" at bounding box center [98, 202] width 13 height 6
click at [101, 199] on span "Feels" at bounding box center [98, 202] width 13 height 6
click at [113, 199] on span "entitled" at bounding box center [114, 202] width 18 height 6
click at [198, 234] on div "+" at bounding box center [199, 237] width 7 height 7
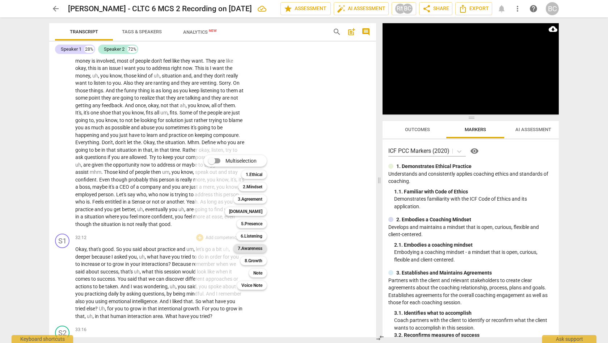
click at [255, 248] on b "7.Awareness" at bounding box center [250, 248] width 25 height 9
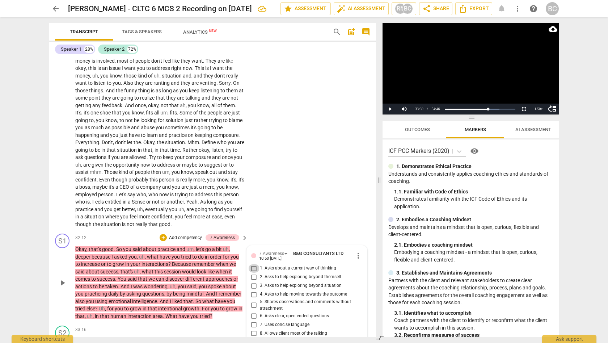
click at [253, 264] on input "1. Asks about a current way of thinking" at bounding box center [254, 268] width 12 height 9
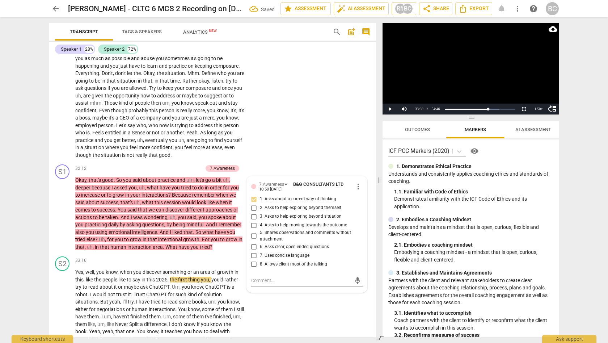
scroll to position [3055, 0]
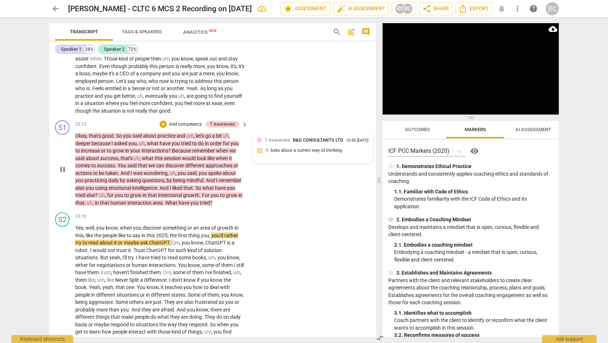
click at [292, 139] on div "7.Awareness B&G CONSULTANTS LTD 10:50 [DATE] 1. Asks about a current way of thi…" at bounding box center [313, 147] width 112 height 22
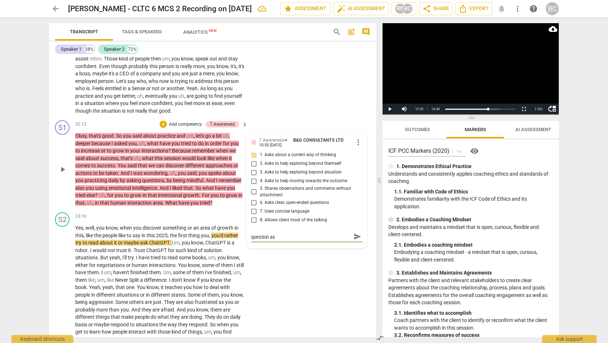
scroll to position [0, 0]
click at [251, 233] on textarea "Multilayered and close question then open question asked." at bounding box center [301, 240] width 100 height 14
click at [355, 236] on span "send" at bounding box center [358, 240] width 8 height 8
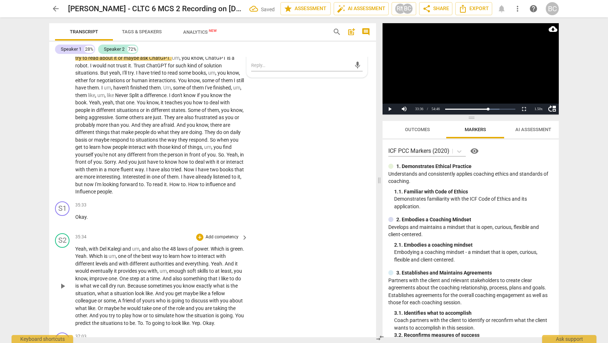
scroll to position [3169, 0]
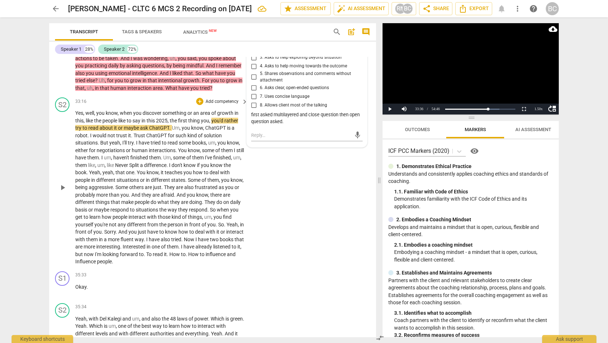
click at [126, 229] on span "And" at bounding box center [123, 232] width 10 height 6
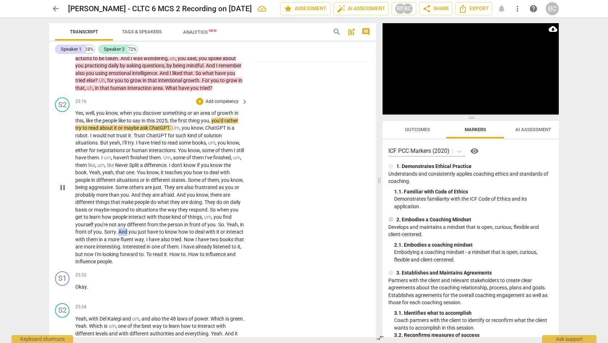
click at [126, 229] on span "And" at bounding box center [123, 232] width 10 height 6
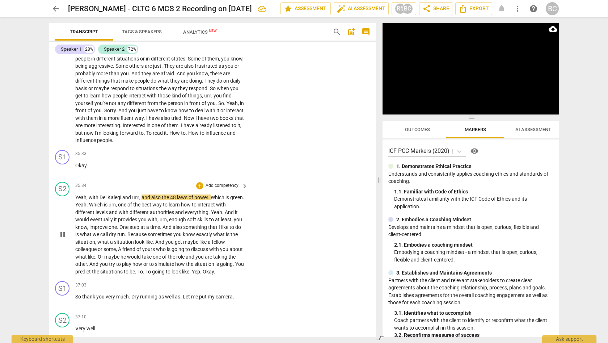
scroll to position [3388, 0]
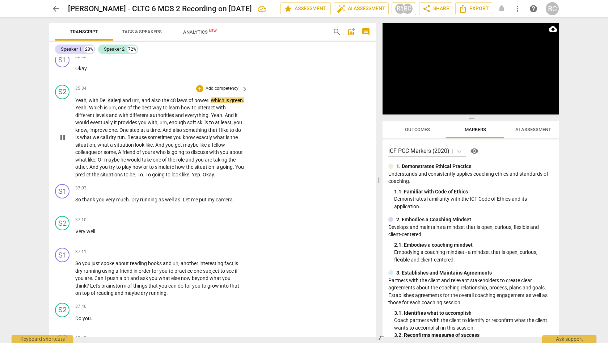
click at [121, 157] on span "maybe" at bounding box center [112, 160] width 16 height 6
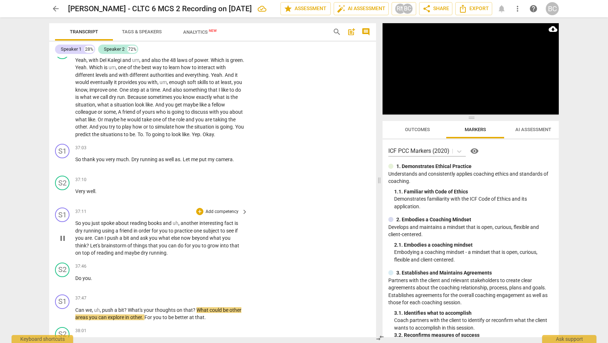
scroll to position [3458, 0]
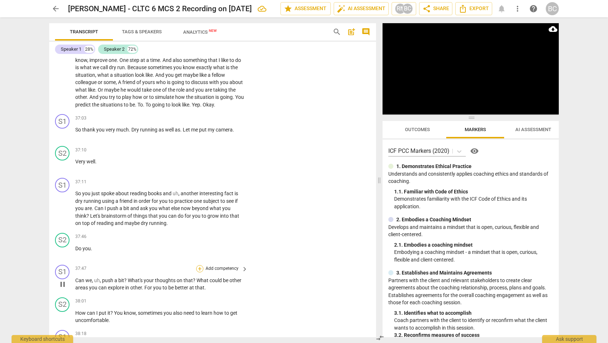
click at [200, 265] on div "+" at bounding box center [199, 268] width 7 height 7
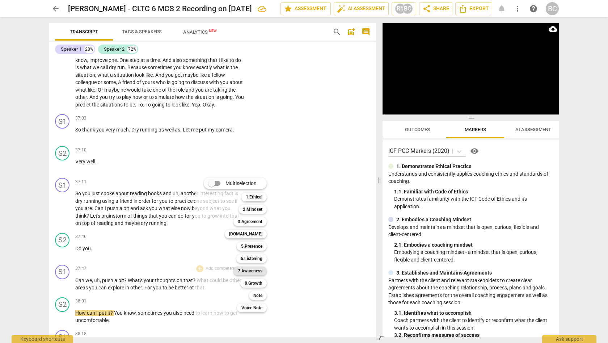
click at [256, 270] on b "7.Awareness" at bounding box center [250, 270] width 25 height 9
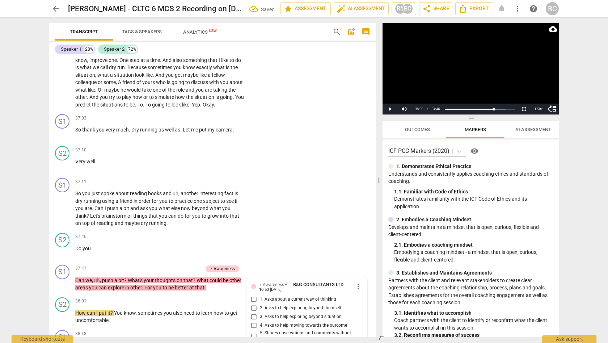
scroll to position [3617, 0]
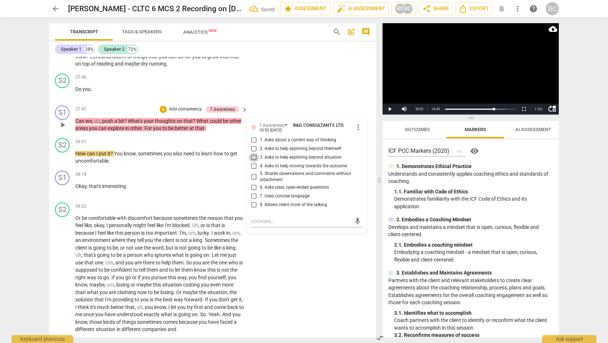
click at [253, 153] on input "3. Asks to help exploring beyond situation" at bounding box center [254, 157] width 12 height 9
click at [254, 218] on textarea at bounding box center [301, 221] width 100 height 7
click at [354, 218] on span "send" at bounding box center [358, 222] width 8 height 8
click at [390, 108] on button "Play" at bounding box center [390, 109] width 14 height 11
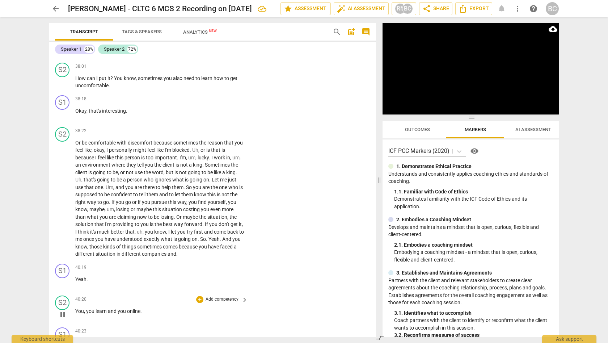
scroll to position [3734, 0]
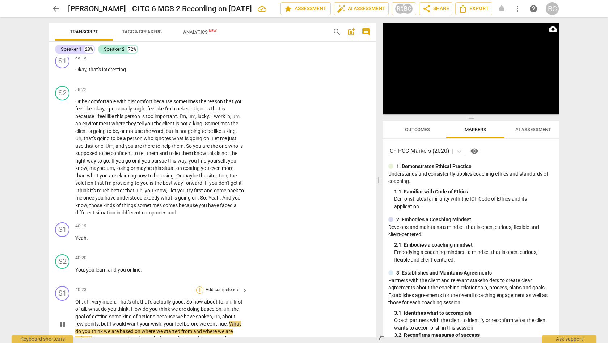
click at [200, 286] on div "+" at bounding box center [199, 289] width 7 height 7
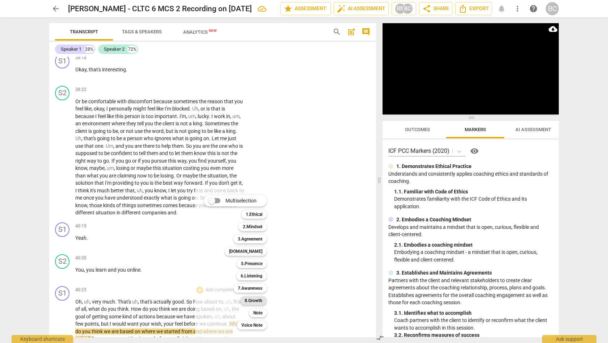
click at [254, 300] on b "8.Growth" at bounding box center [254, 300] width 18 height 9
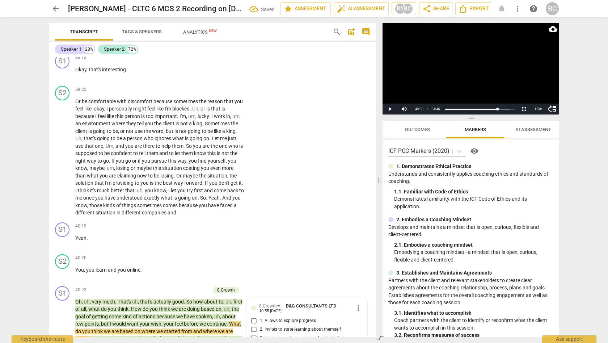
scroll to position [3916, 0]
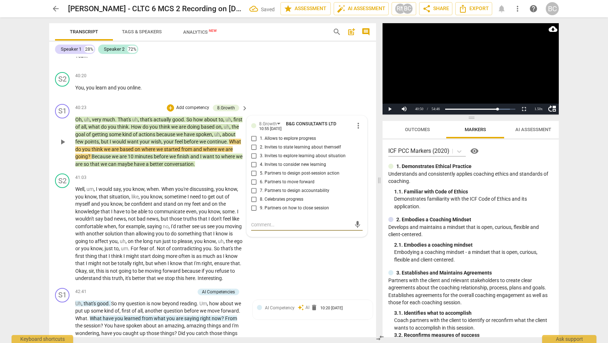
click at [253, 134] on input "1. Allows to explore progress" at bounding box center [254, 138] width 12 height 9
click at [256, 221] on textarea at bounding box center [301, 224] width 100 height 7
click at [354, 220] on span "send" at bounding box center [358, 224] width 8 height 8
click at [390, 109] on button "Play" at bounding box center [390, 109] width 14 height 11
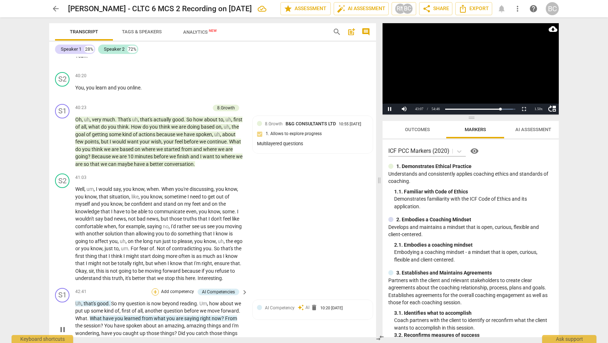
click at [155, 288] on div "+" at bounding box center [155, 291] width 7 height 7
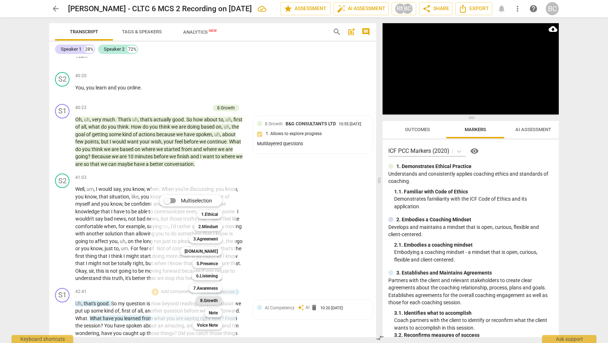
click at [213, 301] on b "8.Growth" at bounding box center [209, 300] width 18 height 9
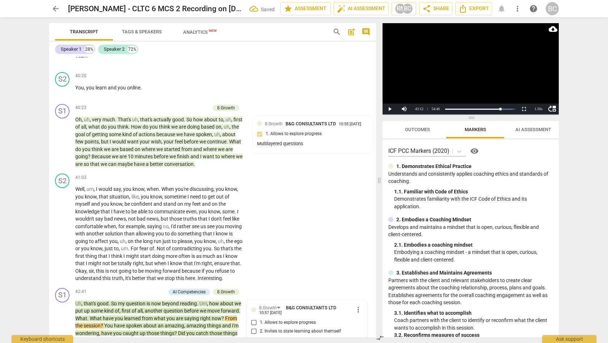
scroll to position [4103, 0]
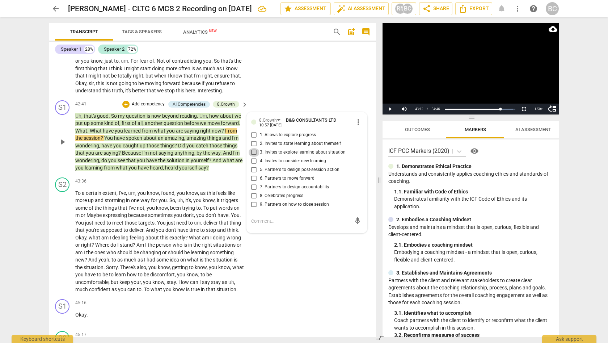
click at [253, 148] on input "3. Invites to explore learning about situation" at bounding box center [254, 152] width 12 height 9
click at [391, 109] on button "Play" at bounding box center [390, 109] width 14 height 11
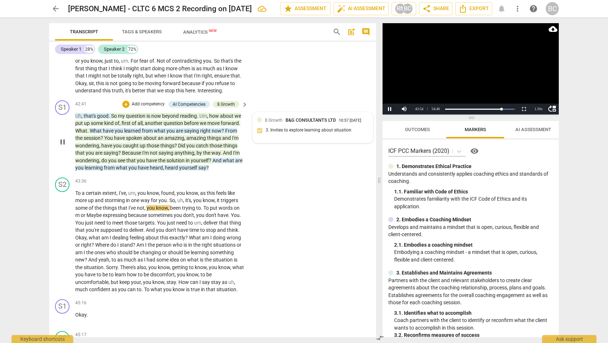
click at [294, 117] on div "8.Growth B&G CONSULTANTS LTD 10:57 [DATE] 3. Invites to explore learning about …" at bounding box center [313, 128] width 112 height 22
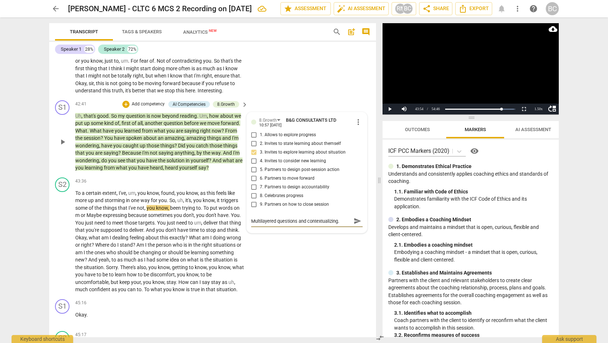
click at [354, 217] on span "send" at bounding box center [358, 221] width 8 height 8
click at [390, 109] on button "Play" at bounding box center [390, 109] width 14 height 11
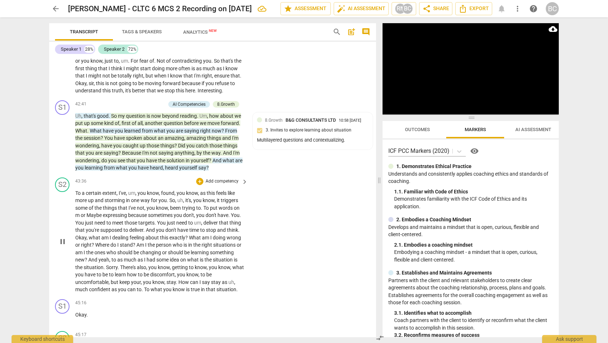
scroll to position [4394, 0]
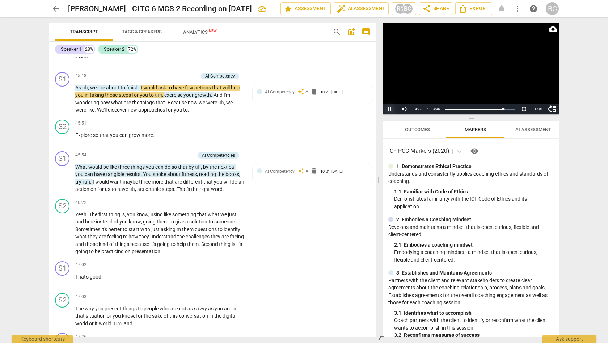
click at [390, 109] on button "Pause" at bounding box center [390, 109] width 14 height 11
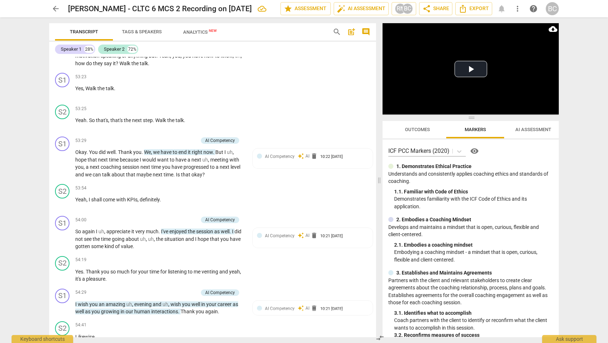
scroll to position [5430, 0]
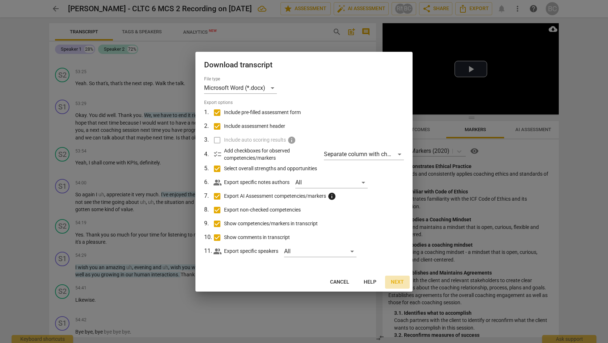
click at [399, 281] on span "Next" at bounding box center [397, 281] width 13 height 7
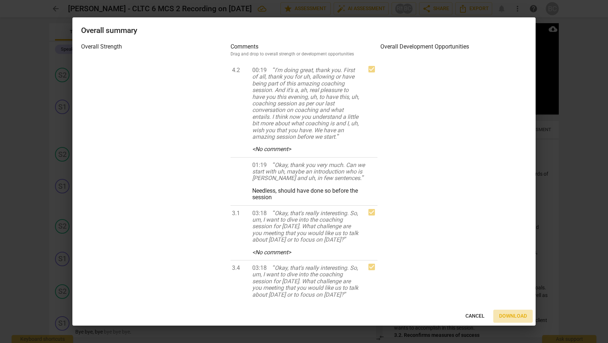
click at [511, 315] on span "Download" at bounding box center [513, 315] width 28 height 7
